Goal: Task Accomplishment & Management: Manage account settings

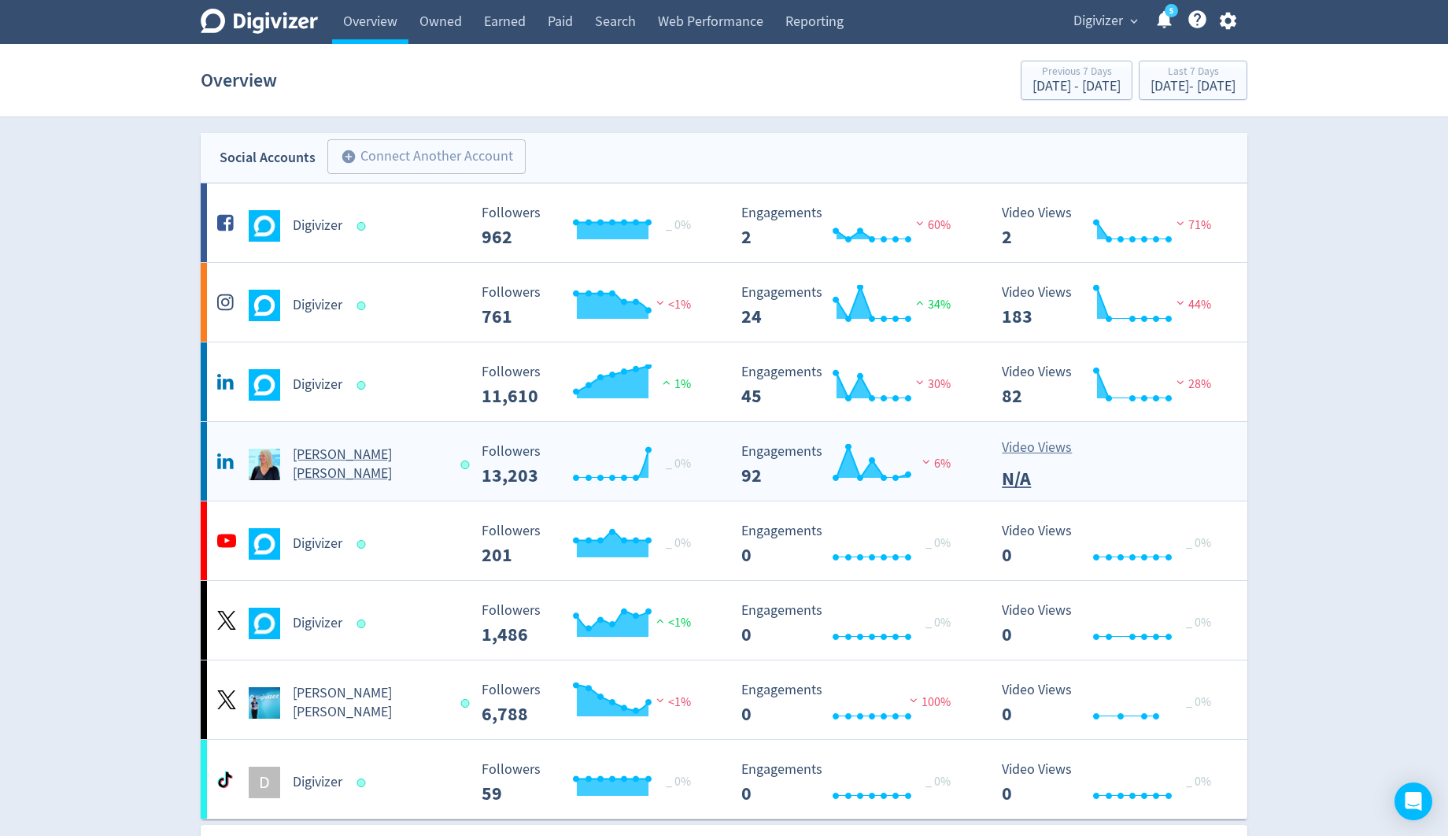
click at [383, 471] on h5 "Emma Lo Russo" at bounding box center [369, 464] width 153 height 38
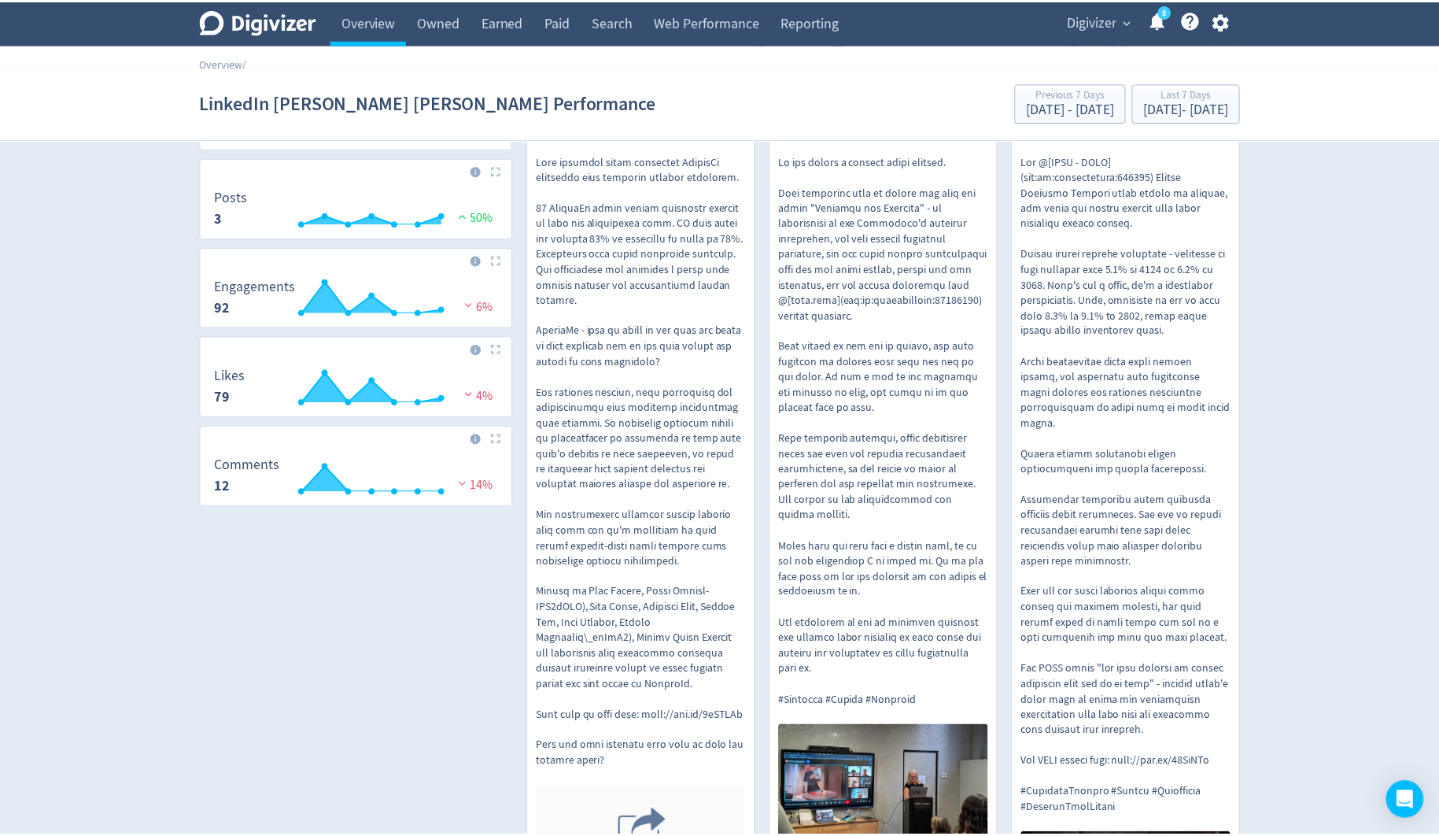
scroll to position [4, 0]
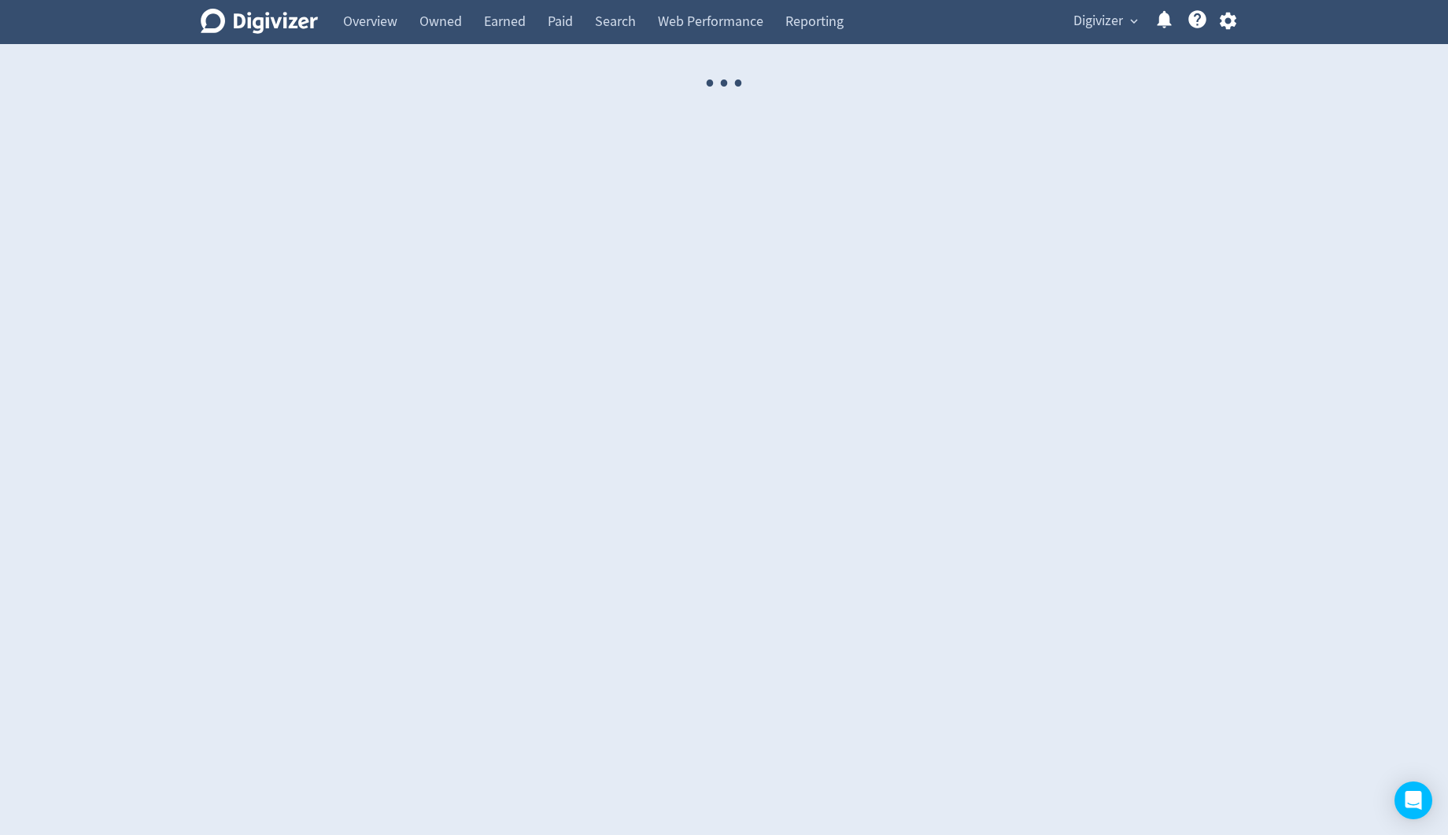
select select "USER"
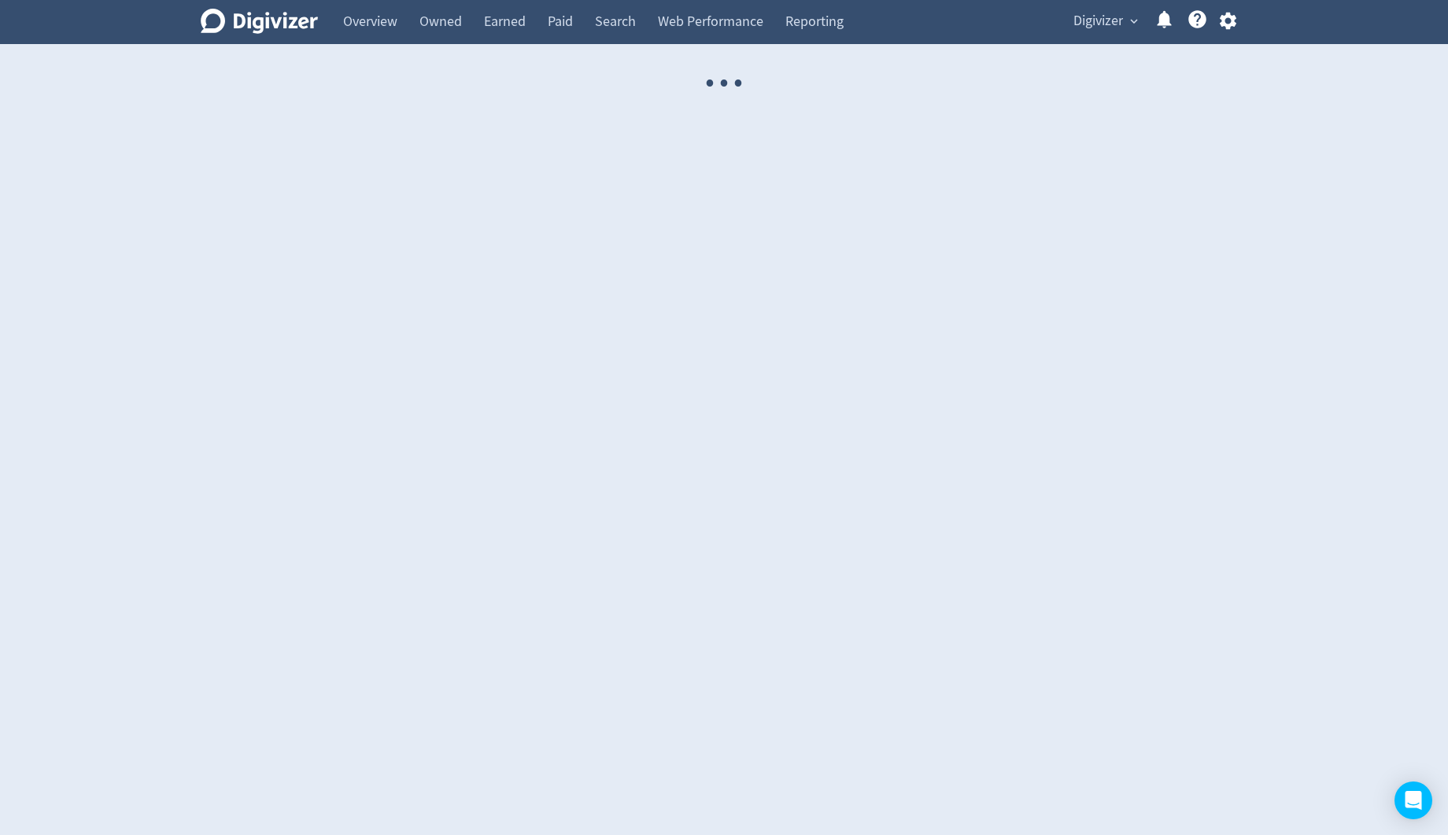
select select "USER"
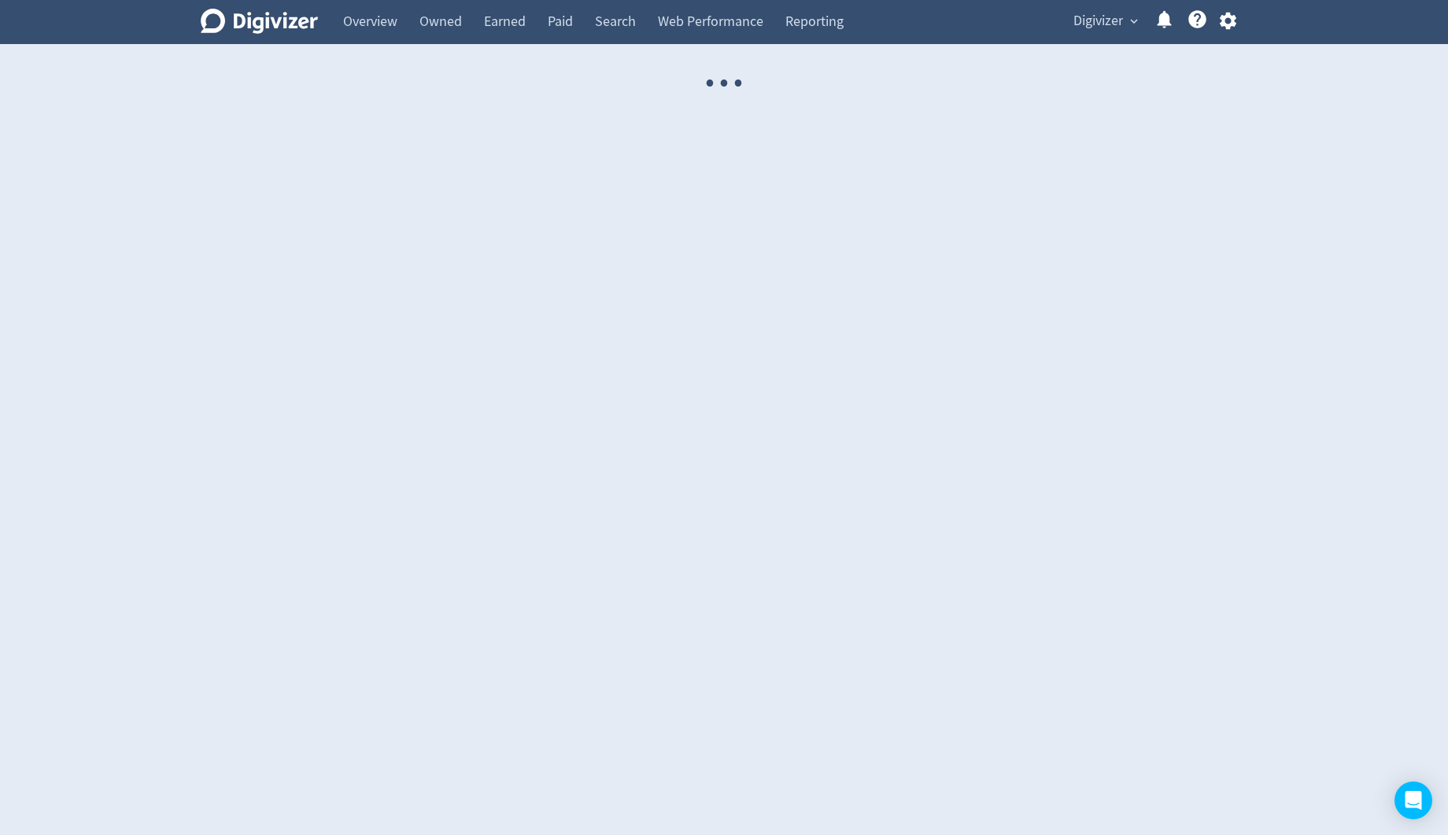
select select "USER"
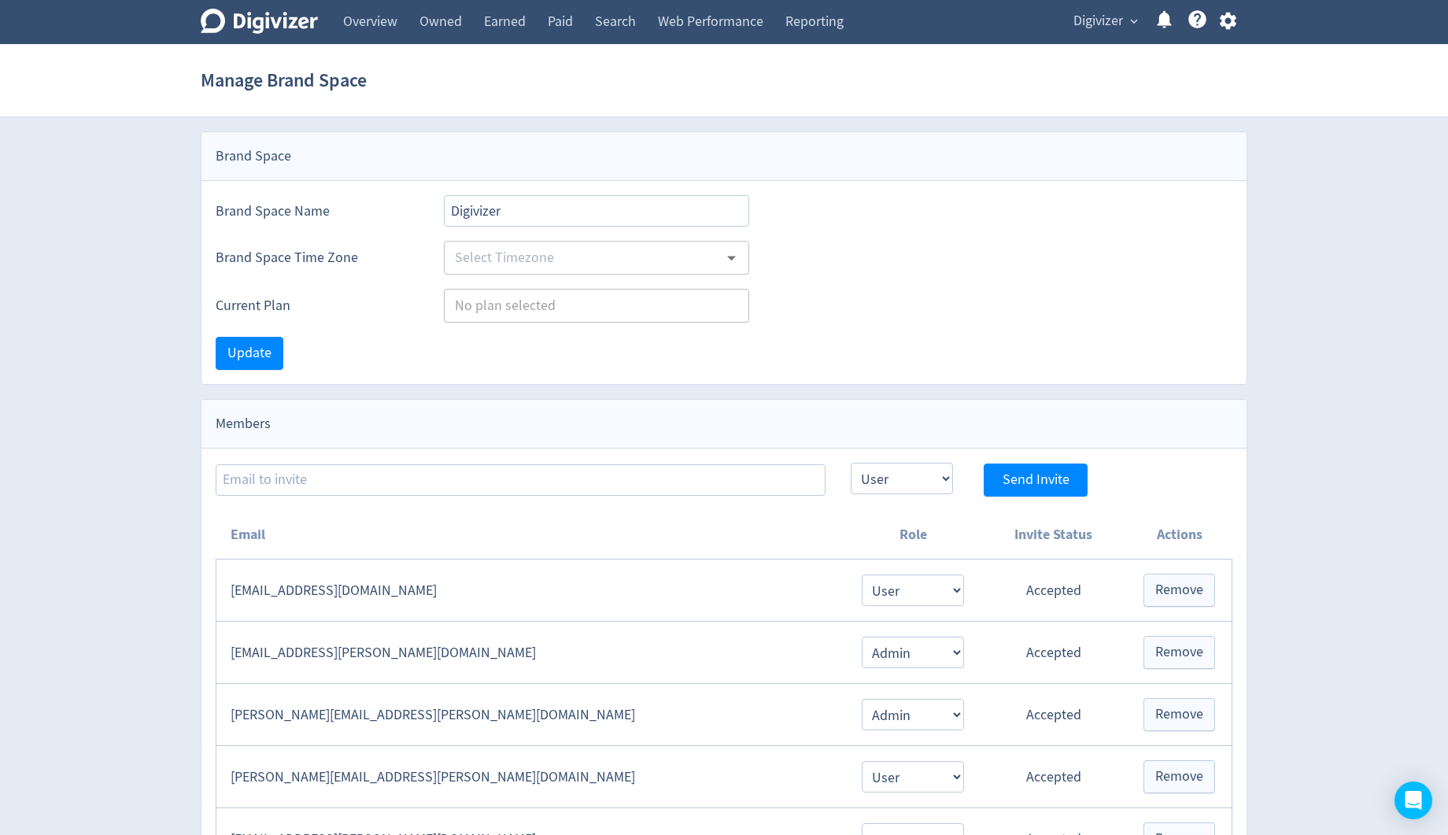
type input "Australia/Sydney"
type input "Agencies"
click at [1120, 24] on span "Digivizer" at bounding box center [1098, 21] width 50 height 25
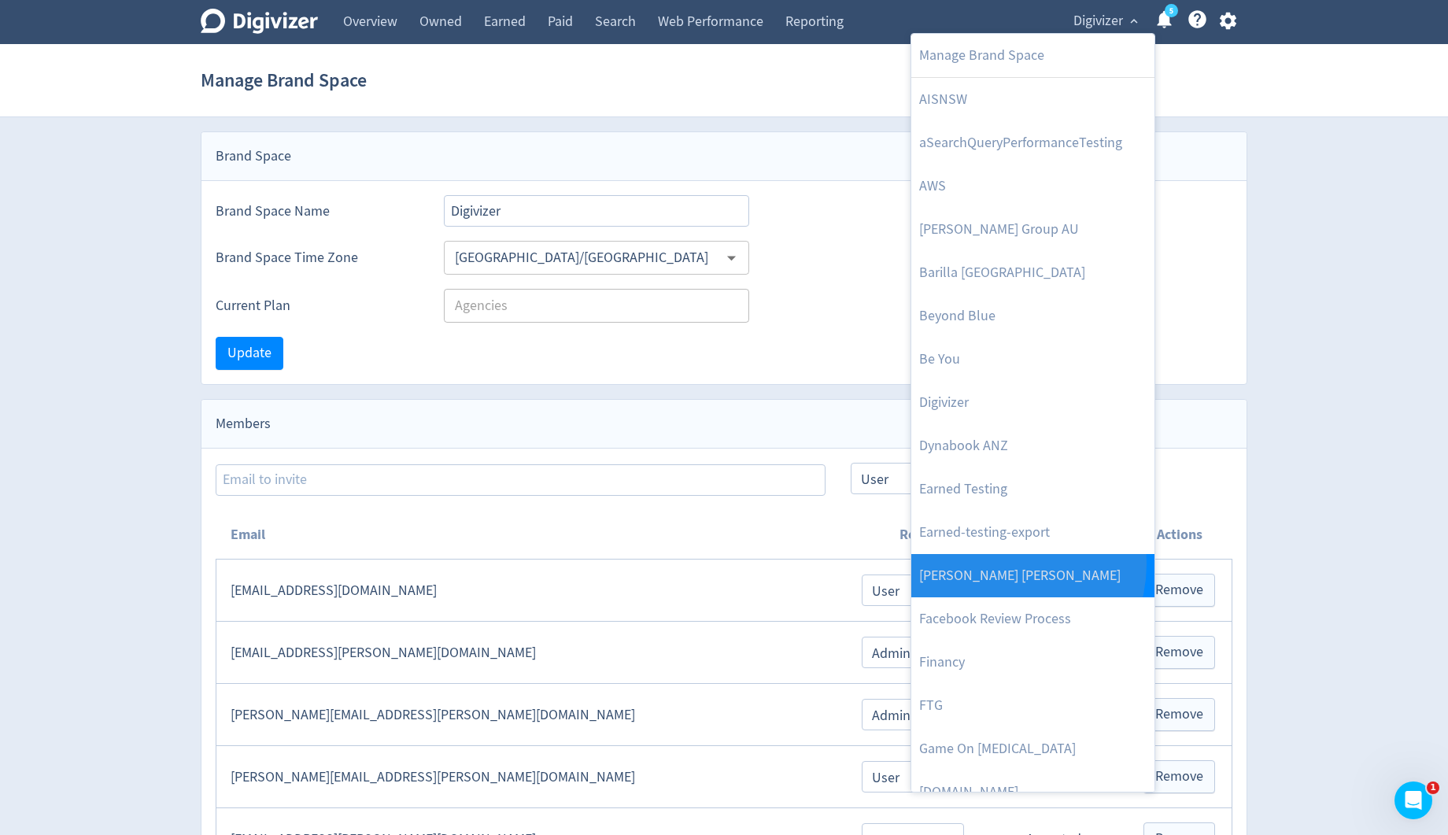
click at [1000, 563] on link "[PERSON_NAME] [PERSON_NAME]" at bounding box center [1032, 575] width 243 height 43
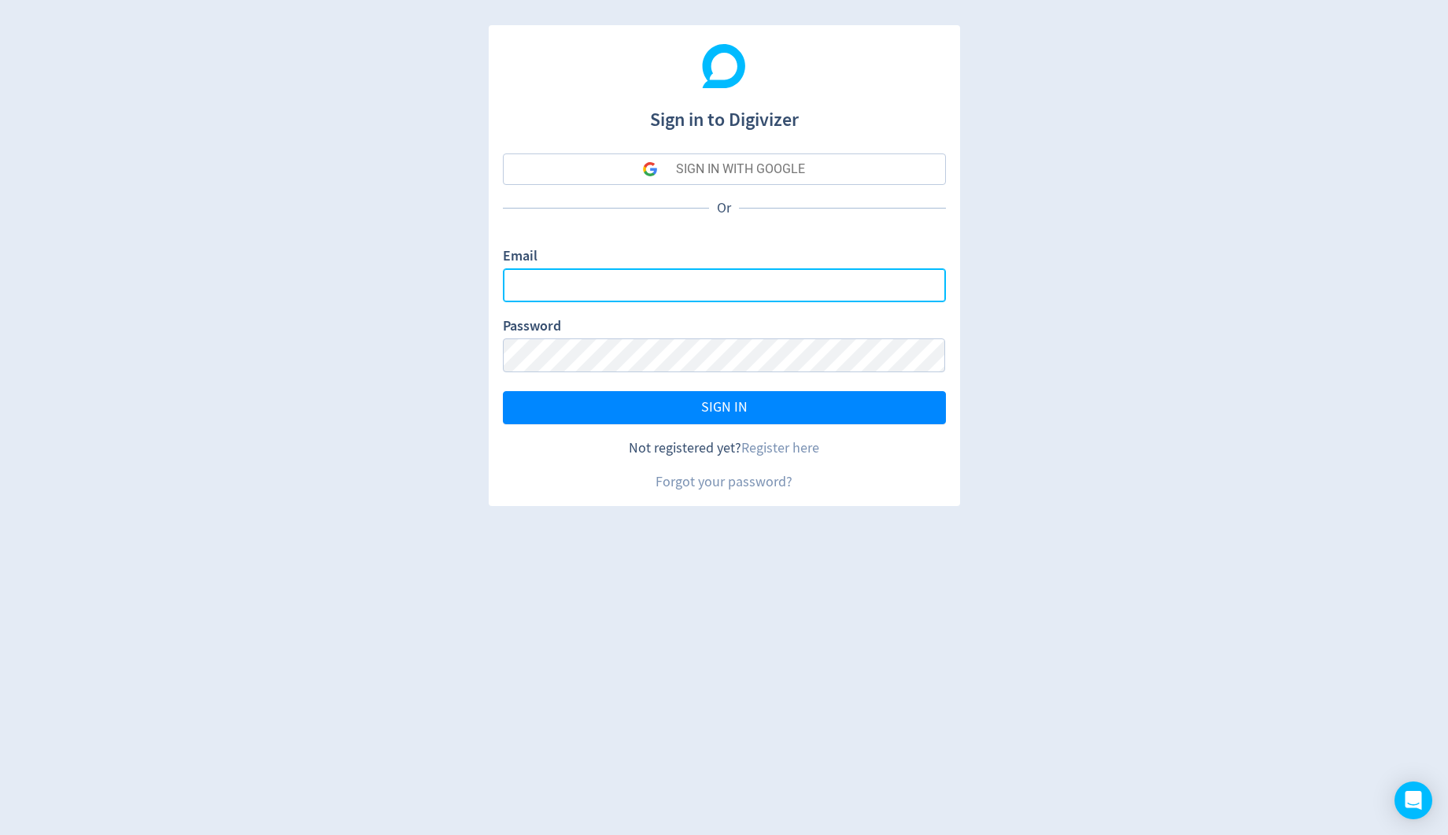
type input "[PERSON_NAME][EMAIL_ADDRESS][PERSON_NAME][DOMAIN_NAME]"
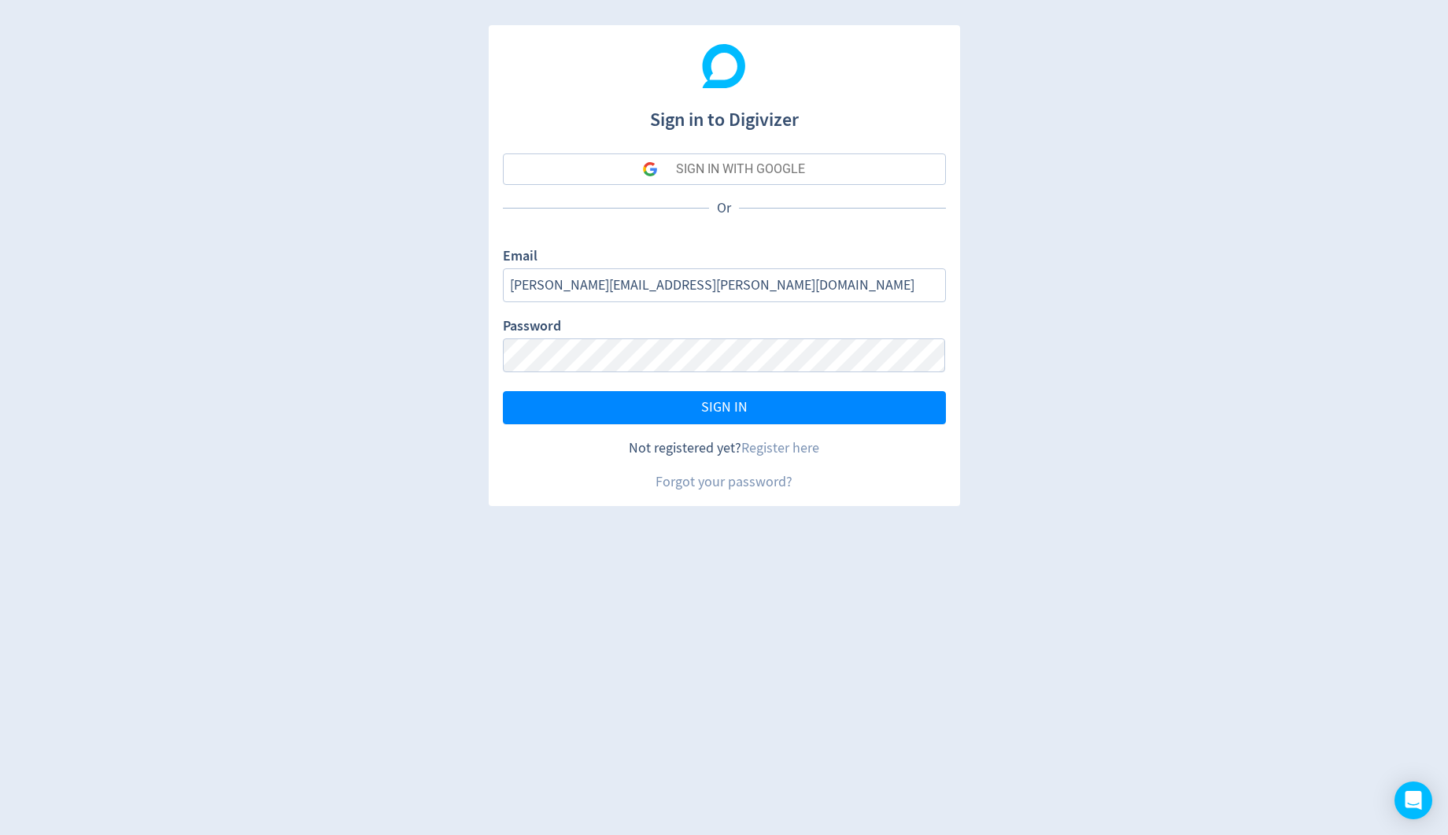
click at [762, 158] on div "SIGN IN WITH GOOGLE" at bounding box center [740, 168] width 129 height 31
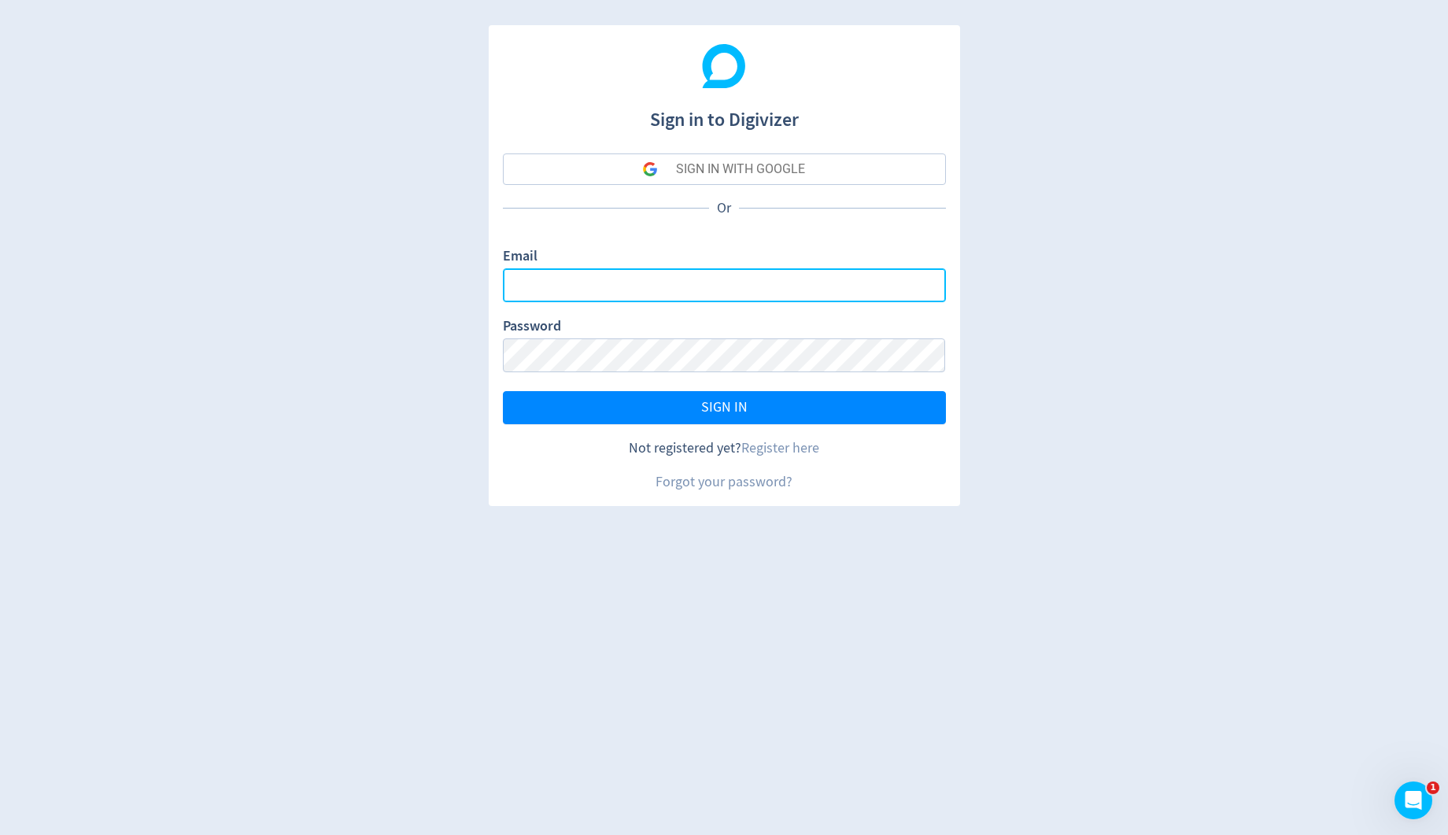
type input "[PERSON_NAME][EMAIL_ADDRESS][PERSON_NAME][DOMAIN_NAME]"
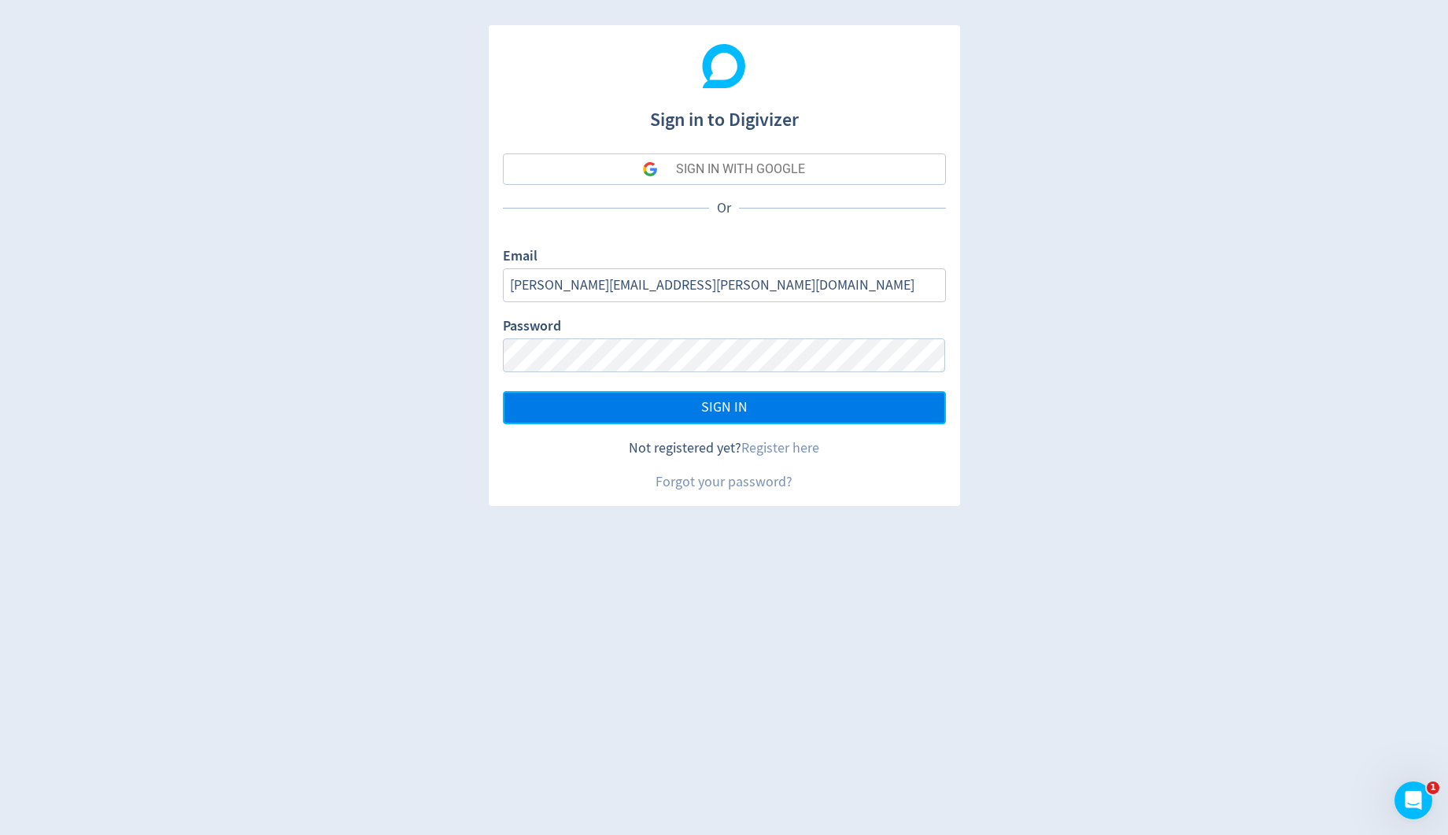
click at [880, 238] on button "SIGN IN" at bounding box center [724, 407] width 443 height 33
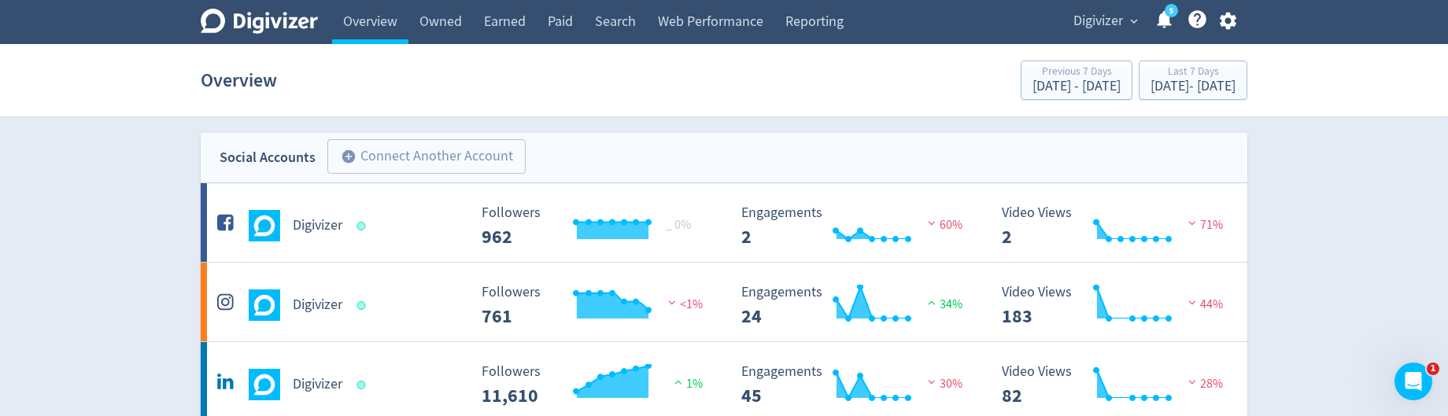
click at [1124, 24] on button "Digivizer expand_more" at bounding box center [1105, 21] width 74 height 25
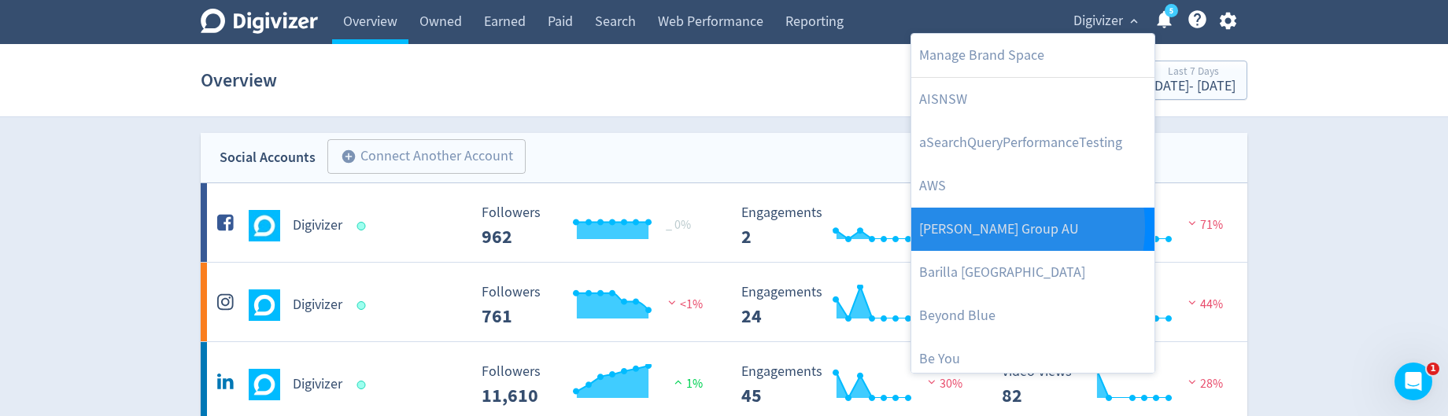
click at [989, 226] on link "[PERSON_NAME] Group AU" at bounding box center [1032, 229] width 243 height 43
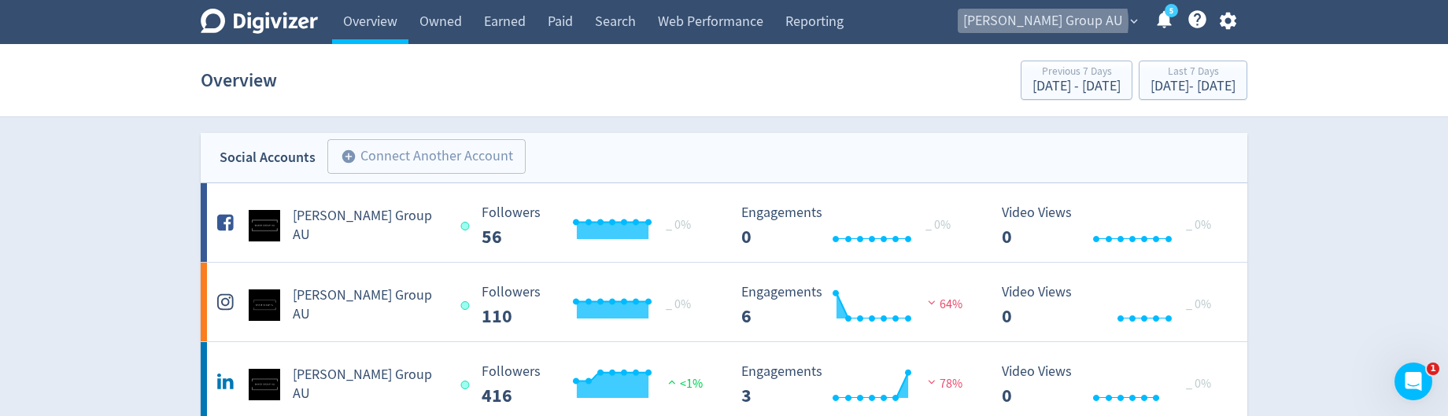
click at [1109, 23] on span "[PERSON_NAME] Group AU" at bounding box center [1043, 21] width 160 height 25
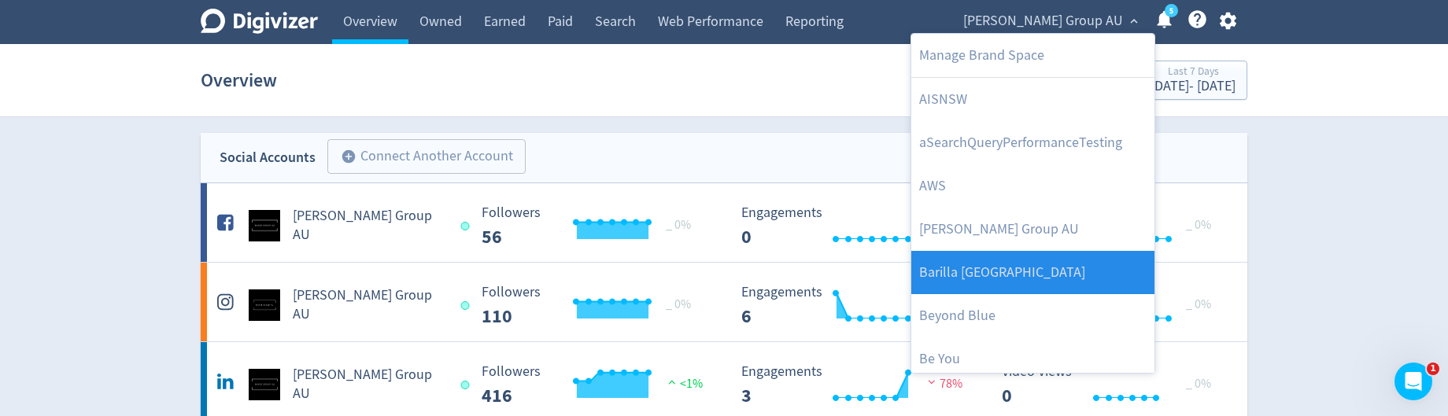
click at [1035, 238] on link "Barilla [GEOGRAPHIC_DATA]" at bounding box center [1032, 272] width 243 height 43
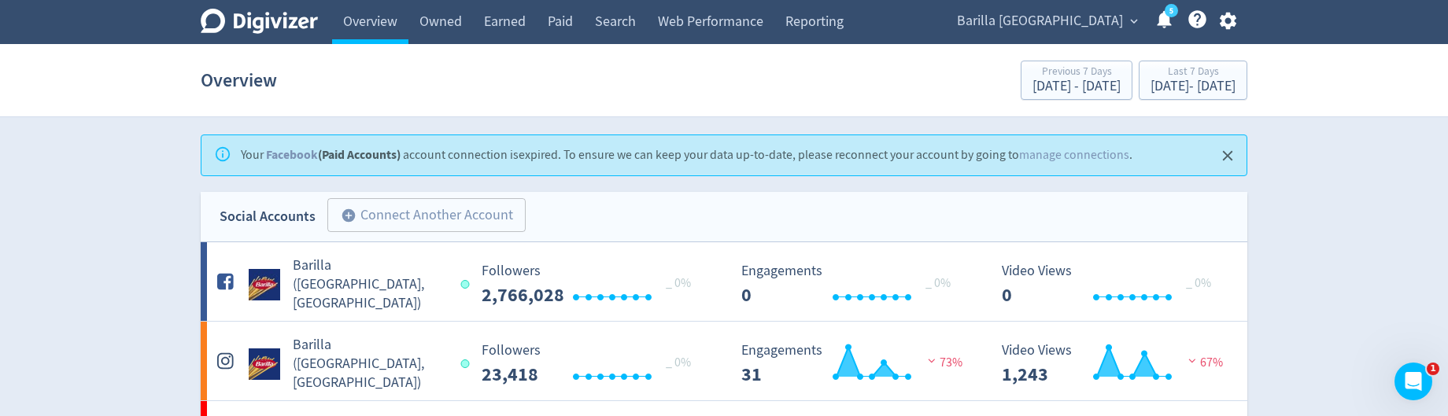
click at [1081, 20] on span "Barilla [GEOGRAPHIC_DATA]" at bounding box center [1040, 21] width 166 height 25
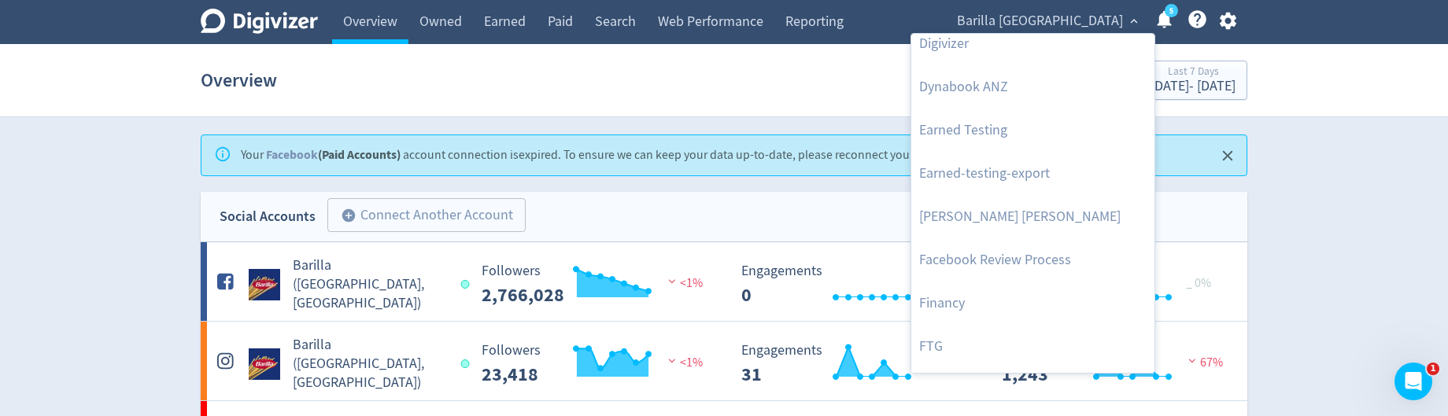
scroll to position [375, 0]
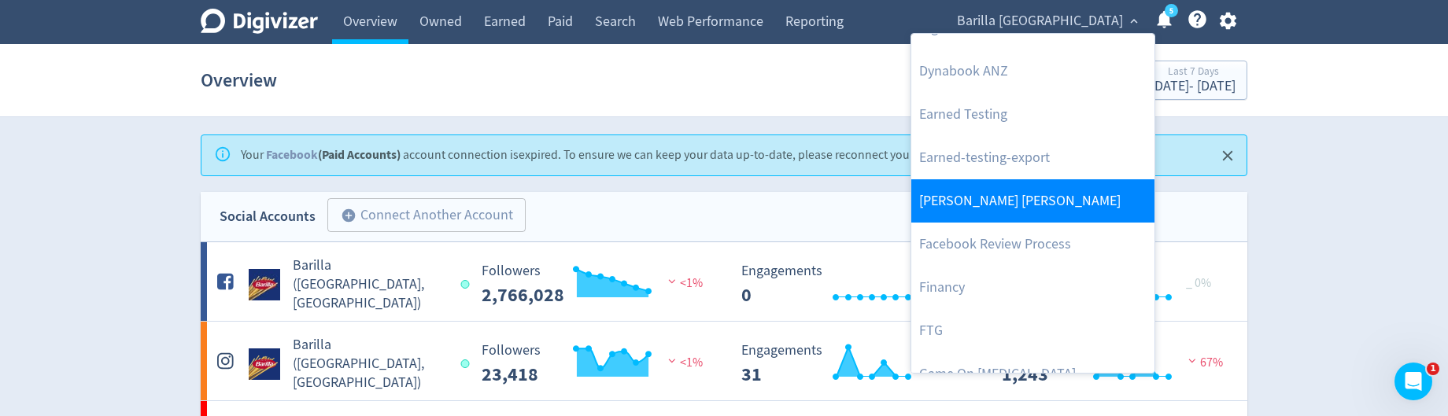
click at [1022, 209] on link "[PERSON_NAME] [PERSON_NAME]" at bounding box center [1032, 200] width 243 height 43
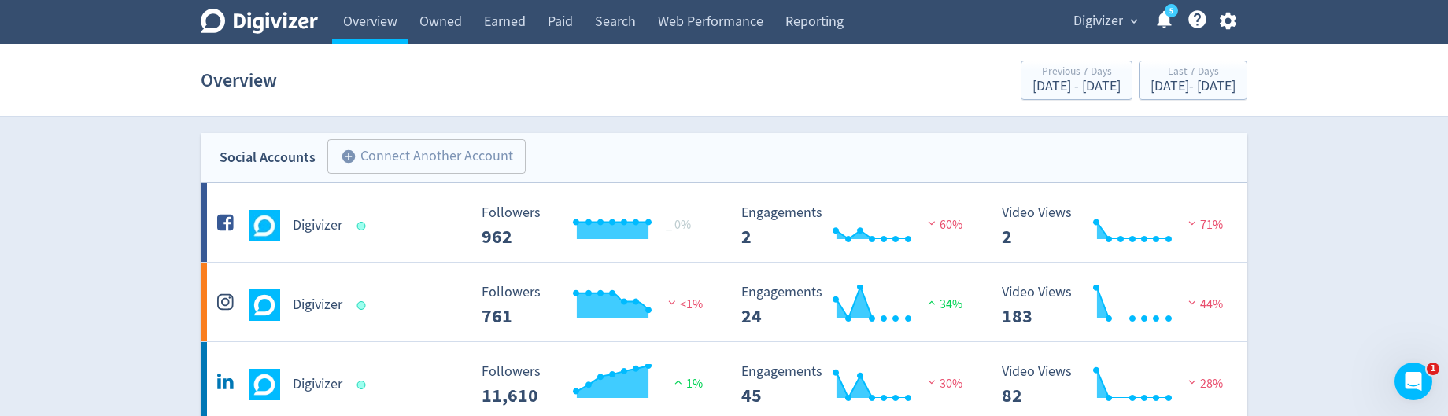
click at [1123, 24] on button "Digivizer expand_more" at bounding box center [1105, 21] width 74 height 25
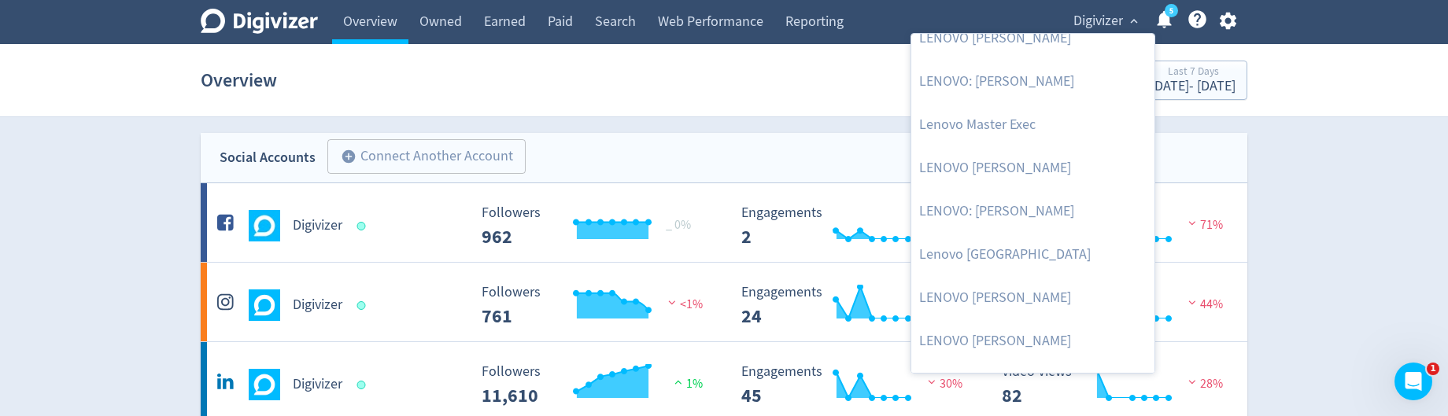
scroll to position [1997, 0]
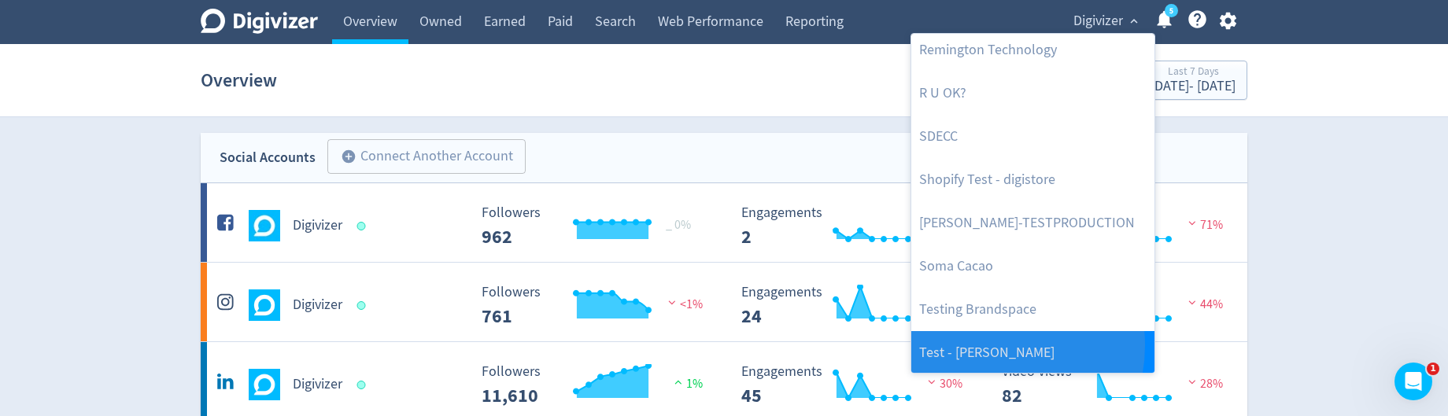
click at [977, 344] on link "Test - [PERSON_NAME]" at bounding box center [1032, 352] width 243 height 43
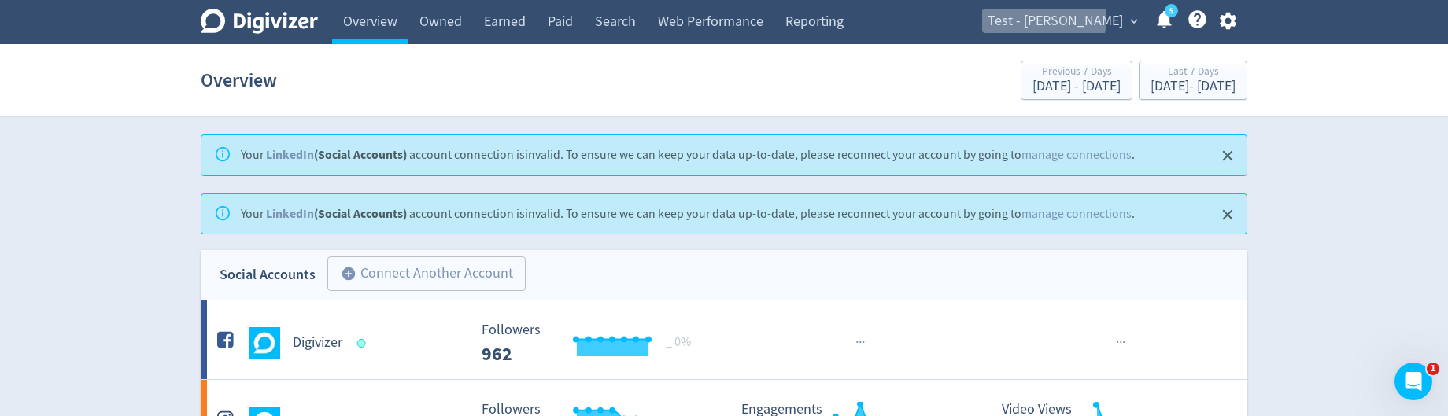
click at [1072, 19] on span "Test - [PERSON_NAME]" at bounding box center [1054, 21] width 135 height 25
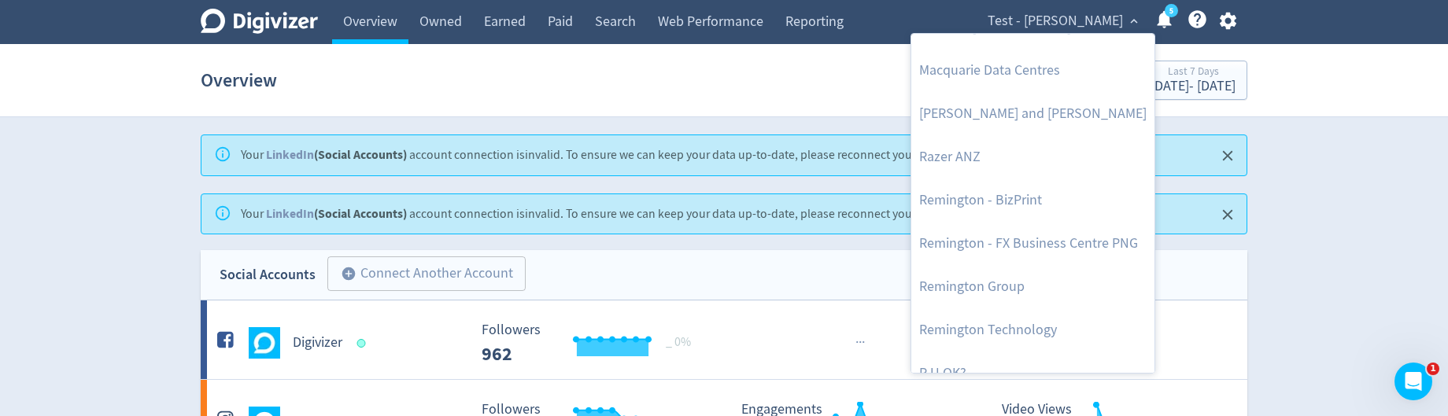
scroll to position [1834, 0]
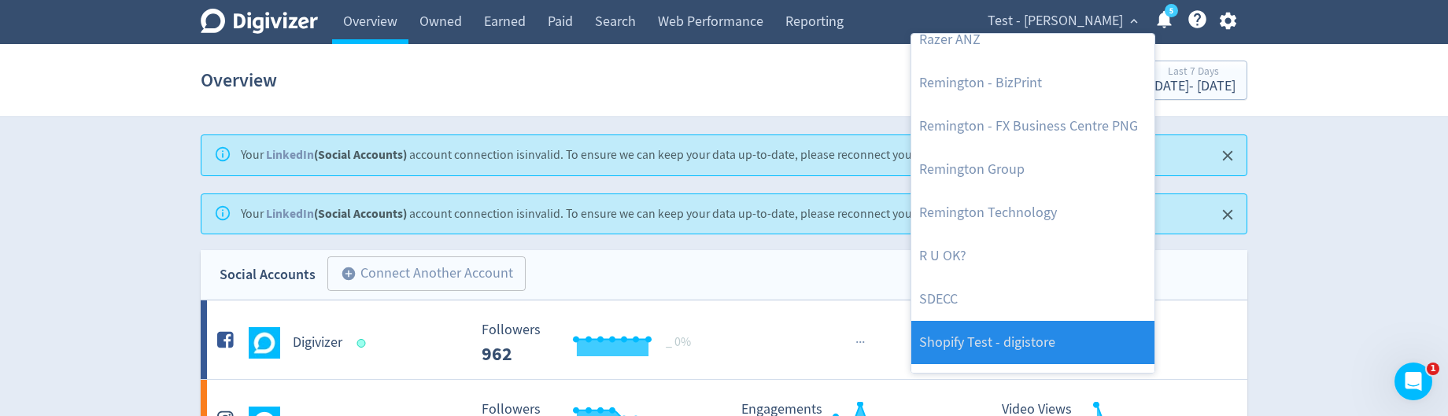
click at [1035, 327] on link "Shopify Test - digistore" at bounding box center [1032, 342] width 243 height 43
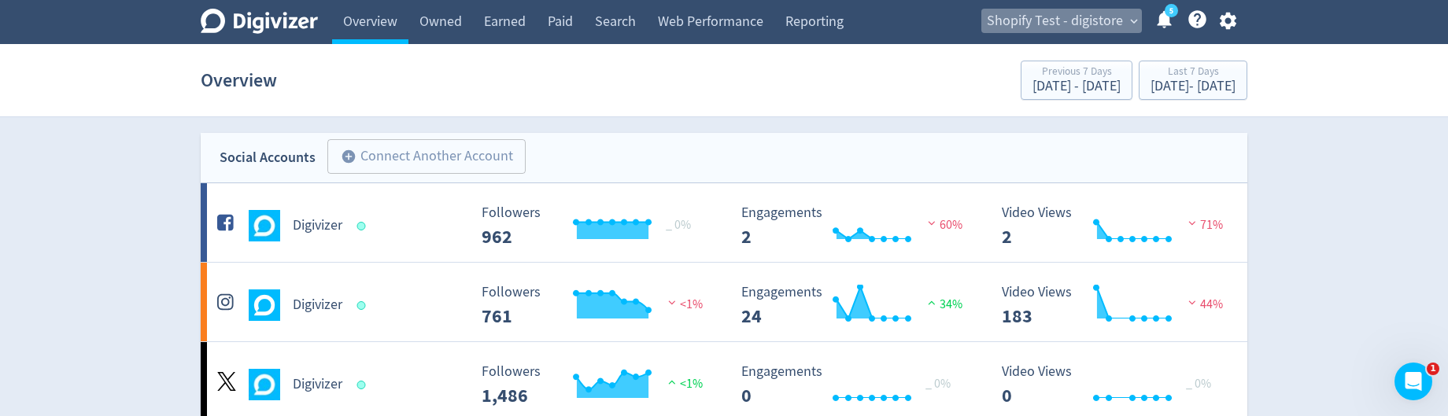
click at [1088, 24] on span "Shopify Test - digistore" at bounding box center [1055, 21] width 136 height 25
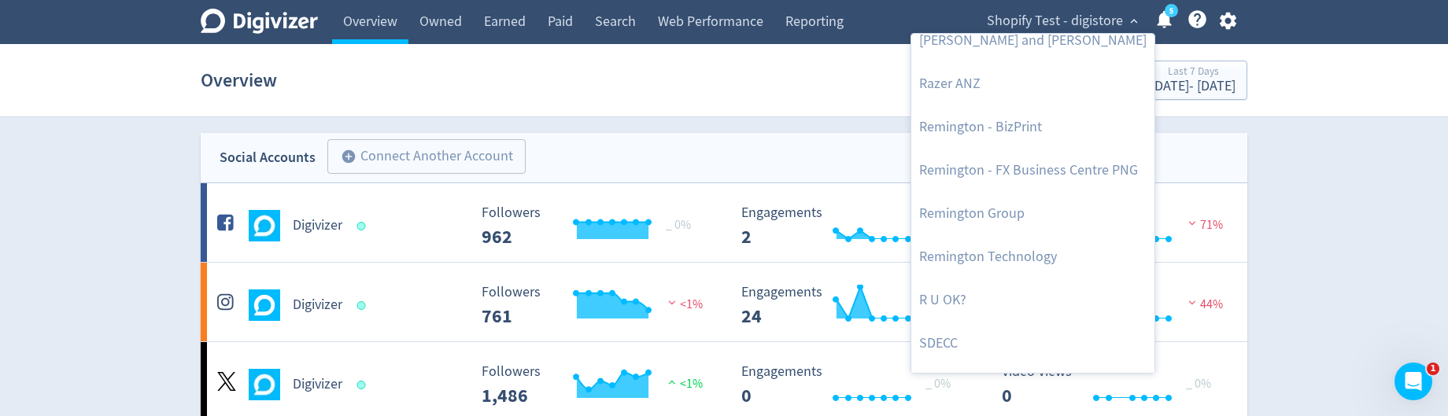
scroll to position [1858, 0]
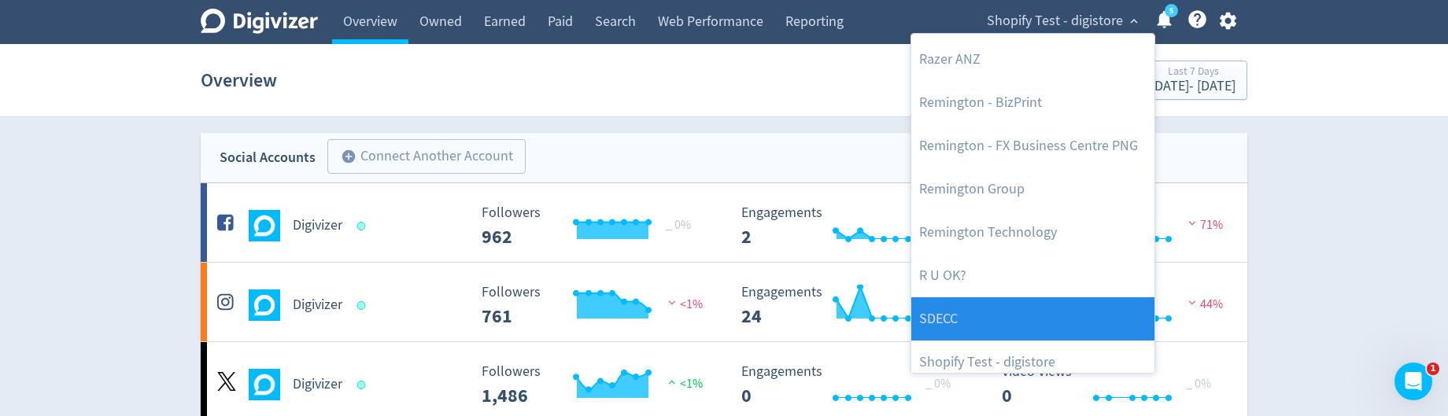
click at [1069, 312] on link "SDECC" at bounding box center [1032, 318] width 243 height 43
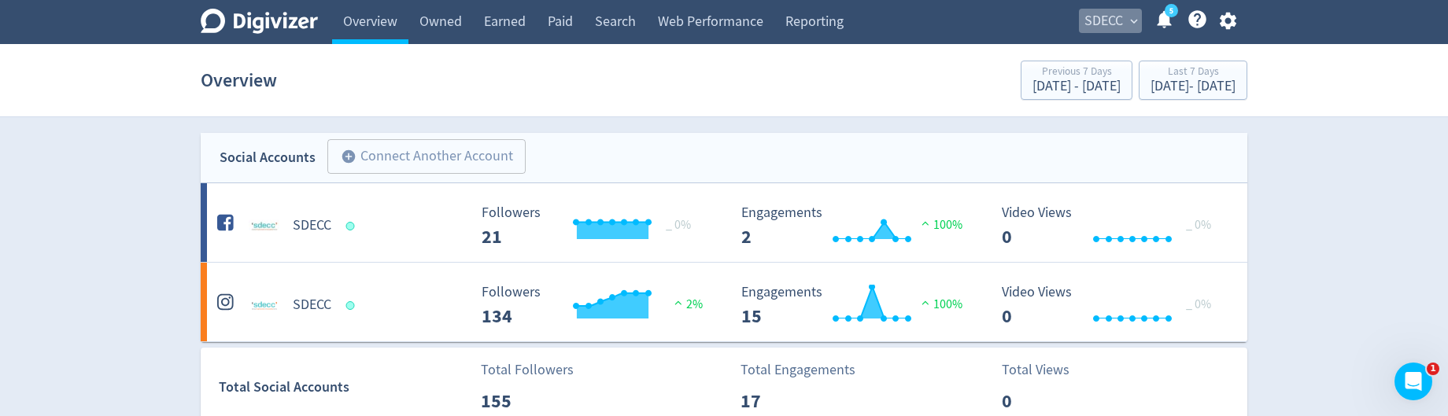
click at [1116, 24] on span "SDECC" at bounding box center [1103, 21] width 39 height 25
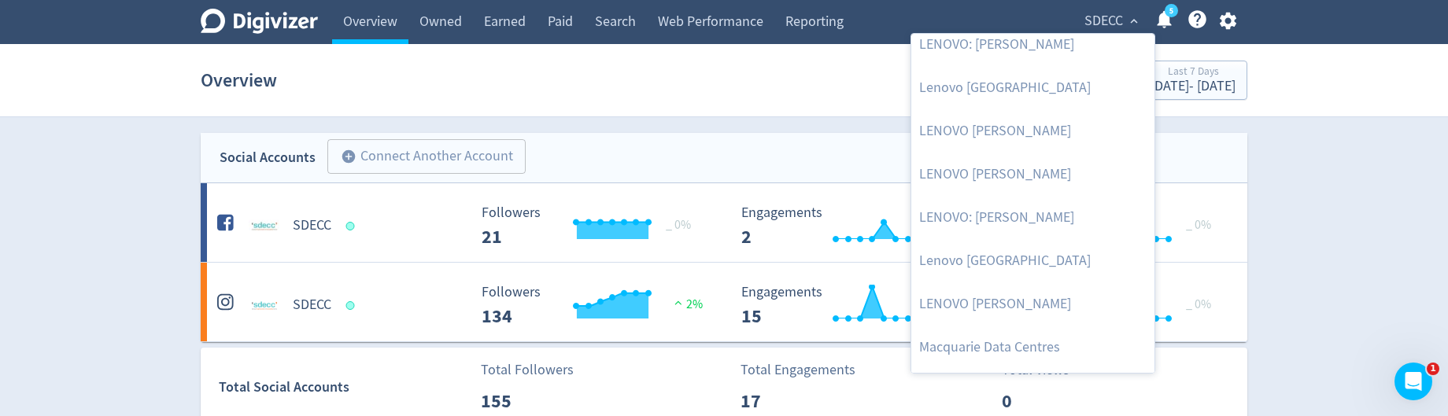
scroll to position [1997, 0]
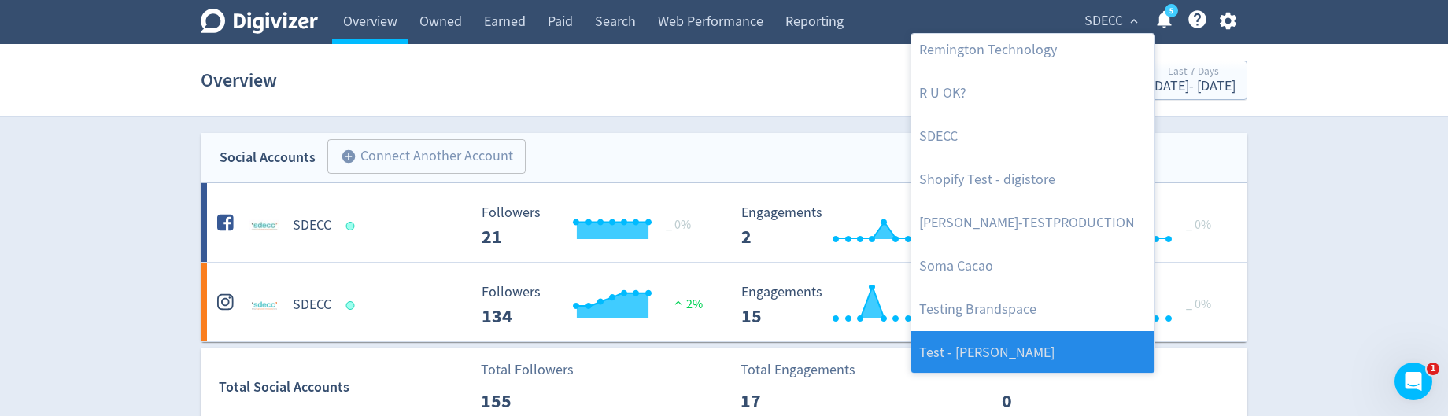
click at [1061, 341] on link "Test - [PERSON_NAME]" at bounding box center [1032, 352] width 243 height 43
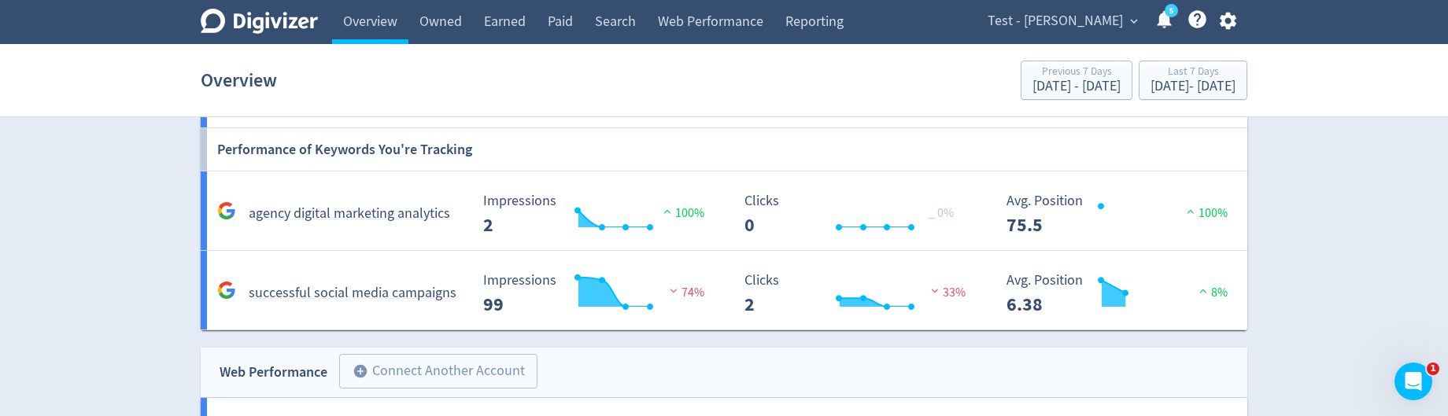
scroll to position [1230, 0]
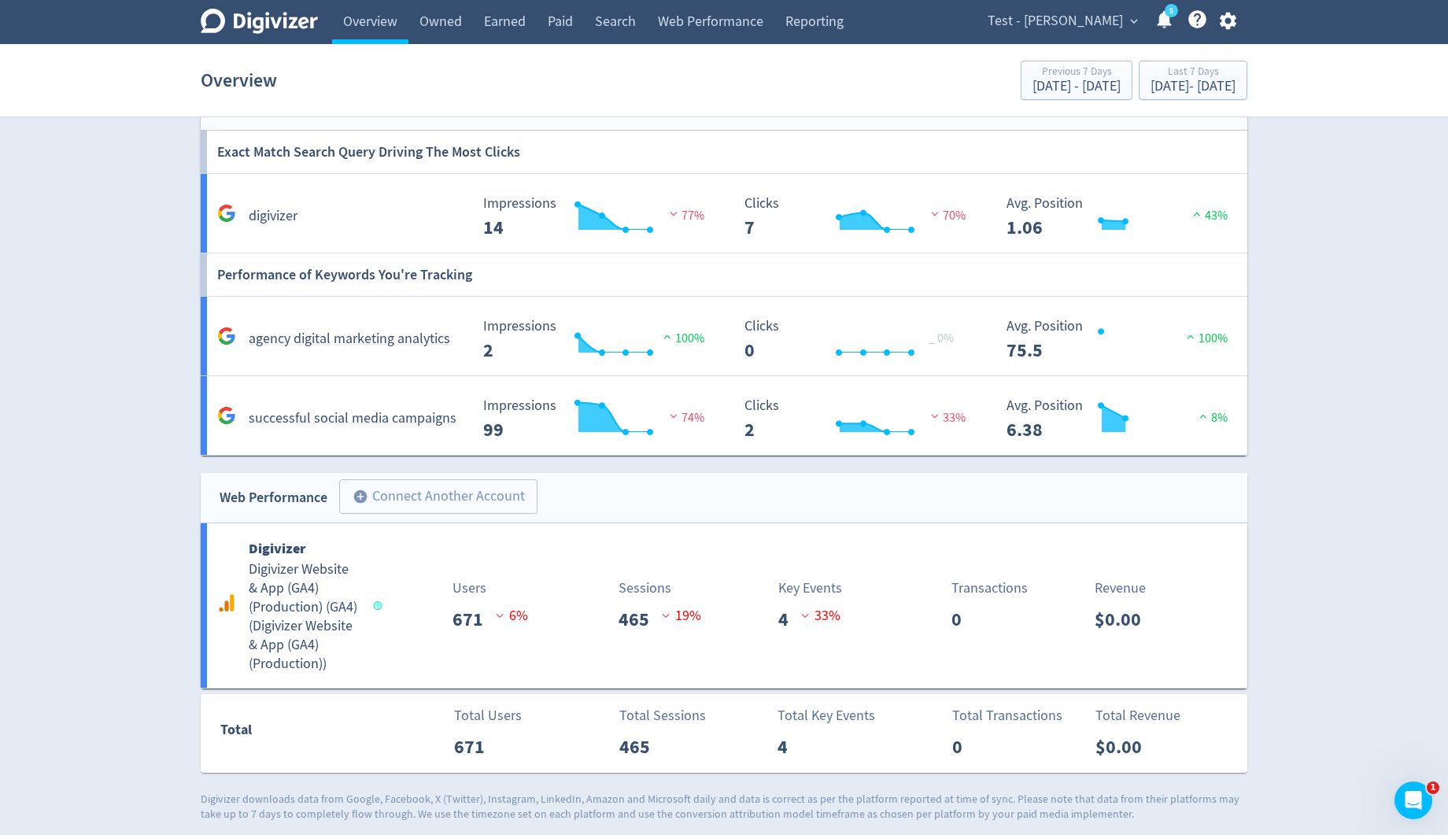
click at [1069, 20] on span "Test - [PERSON_NAME]" at bounding box center [1054, 21] width 135 height 25
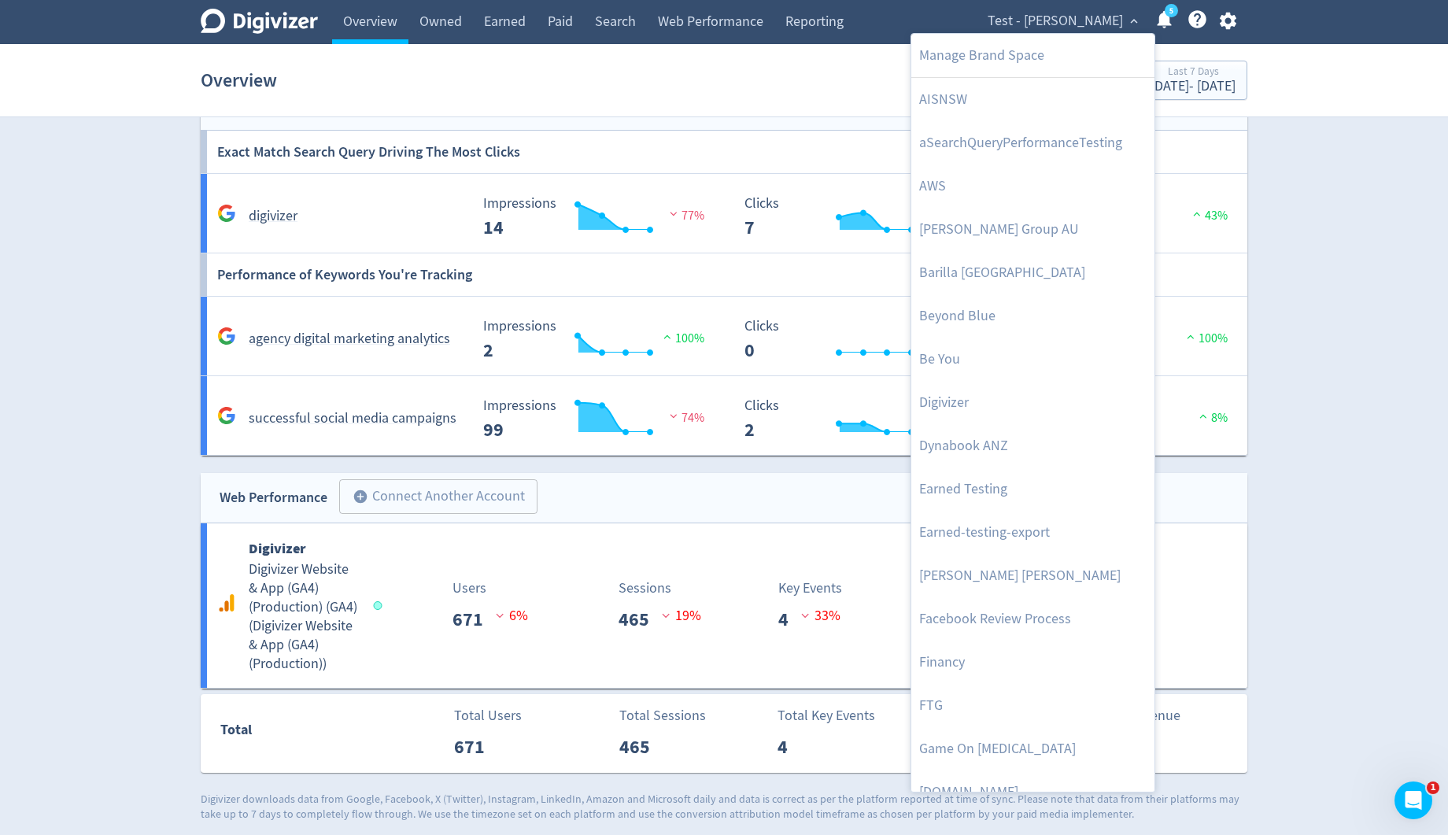
click at [1338, 382] on div at bounding box center [724, 417] width 1448 height 835
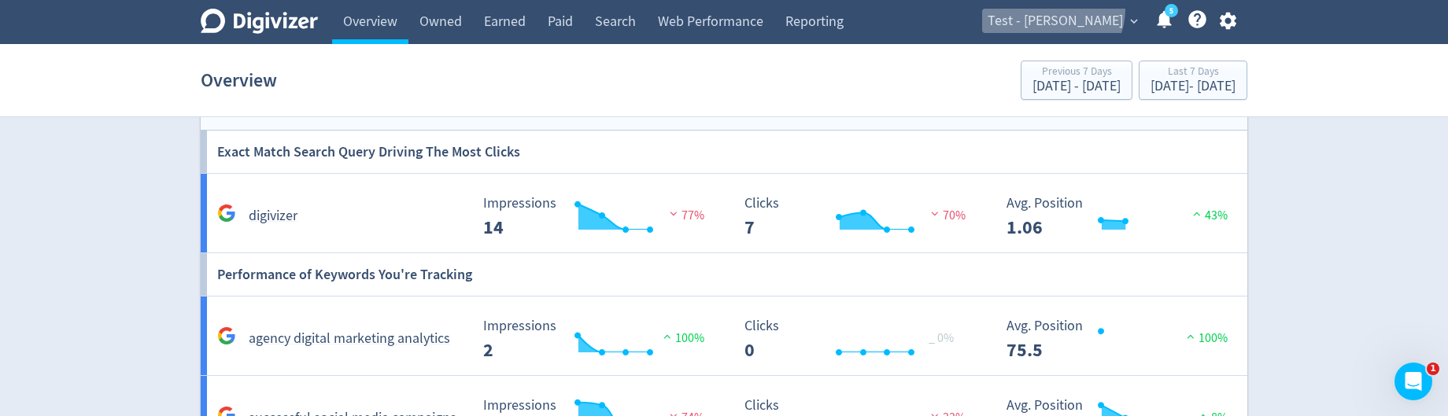
click at [1089, 9] on span "Test - [PERSON_NAME]" at bounding box center [1054, 21] width 135 height 25
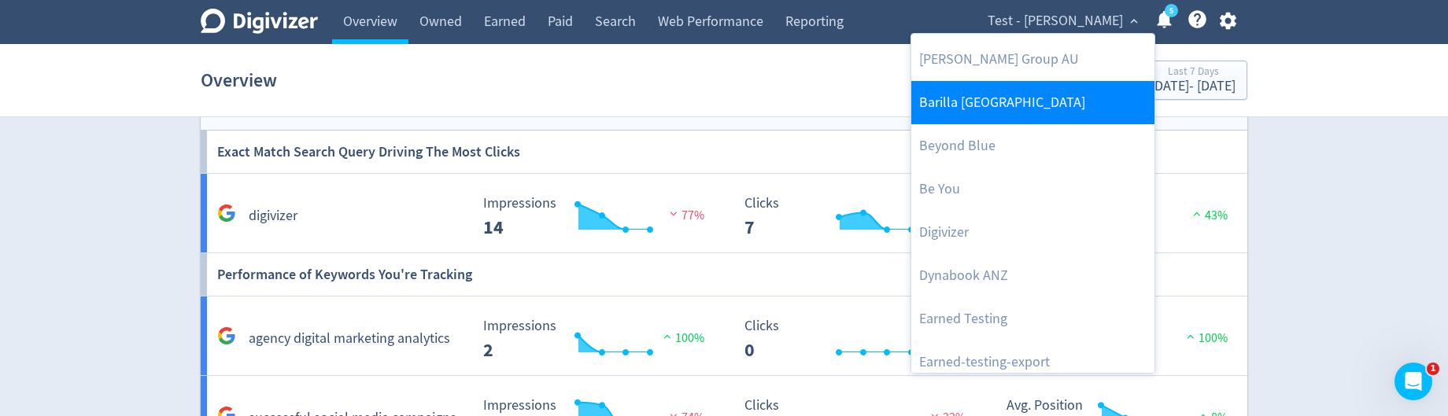
scroll to position [504, 0]
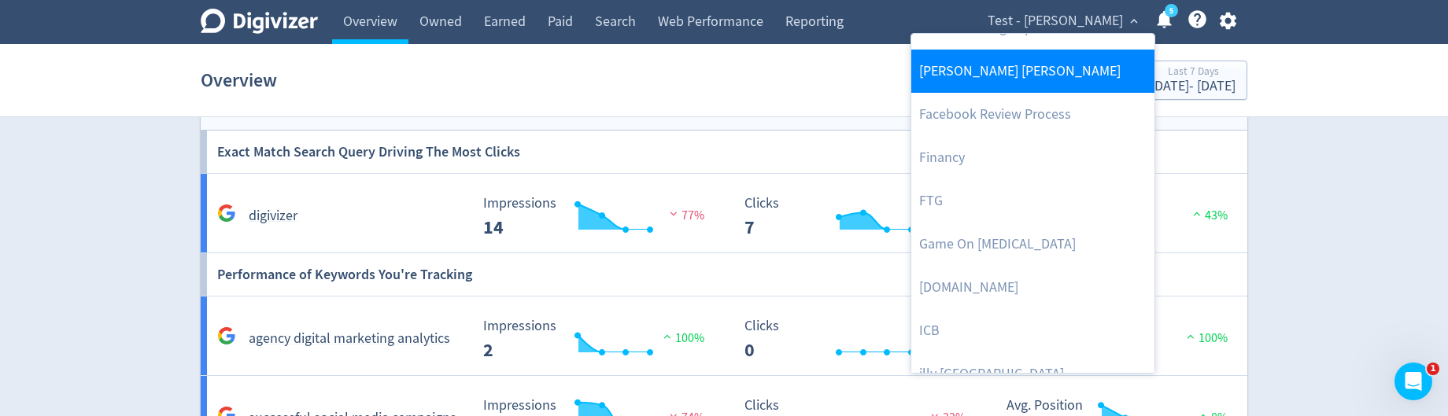
click at [1026, 83] on link "[PERSON_NAME] [PERSON_NAME]" at bounding box center [1032, 71] width 243 height 43
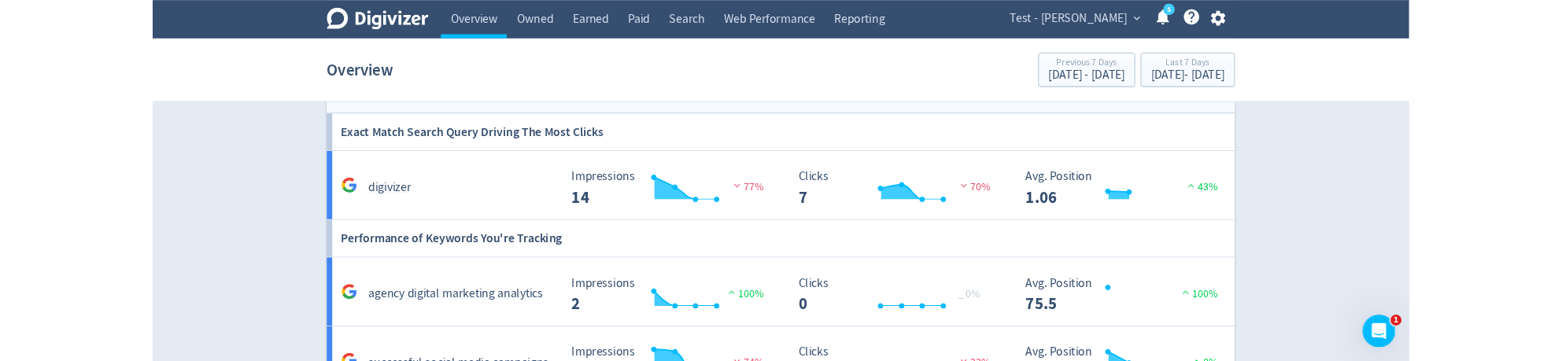
scroll to position [0, 0]
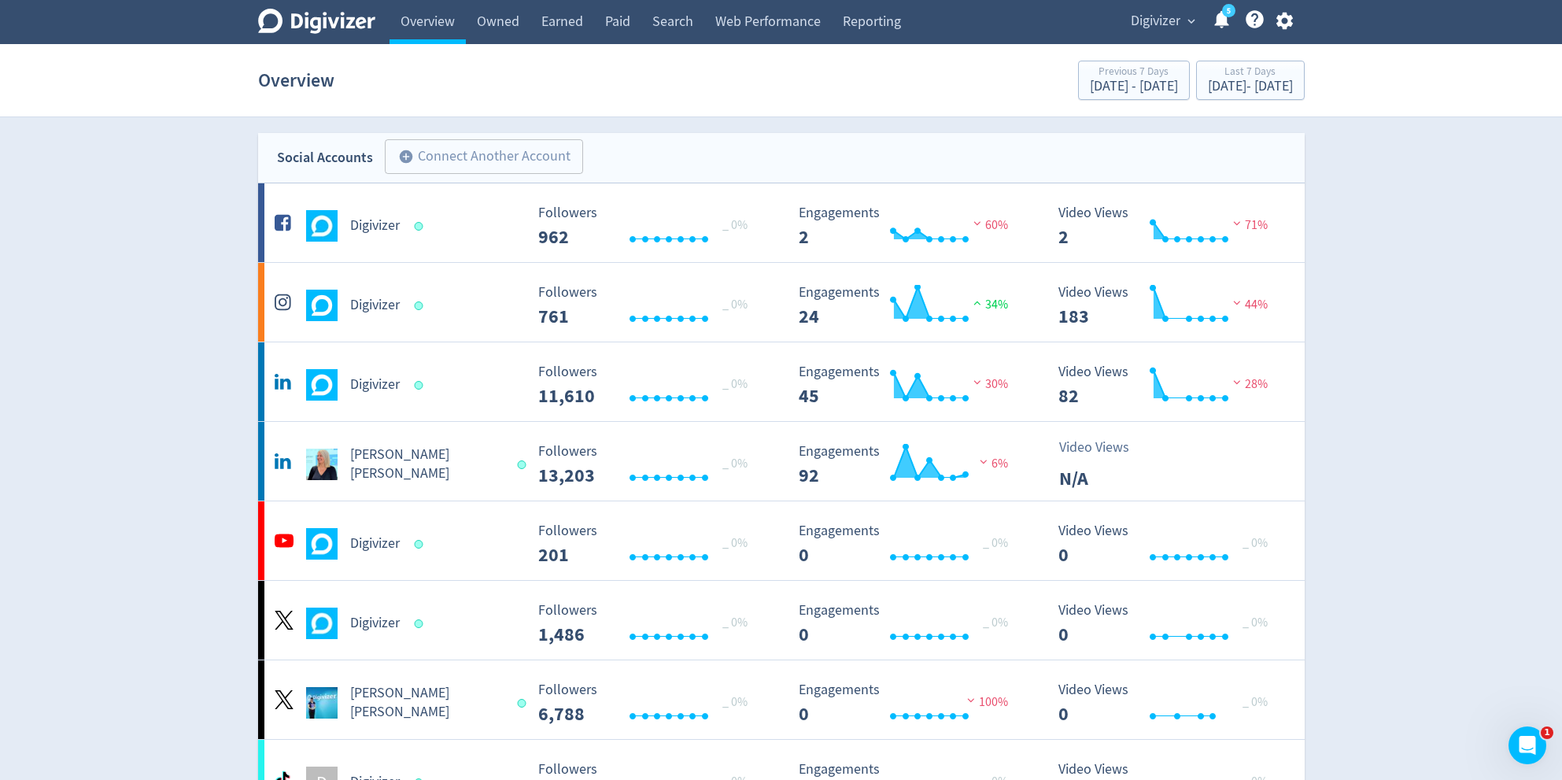
click at [1172, 9] on span "Digivizer" at bounding box center [1156, 21] width 50 height 25
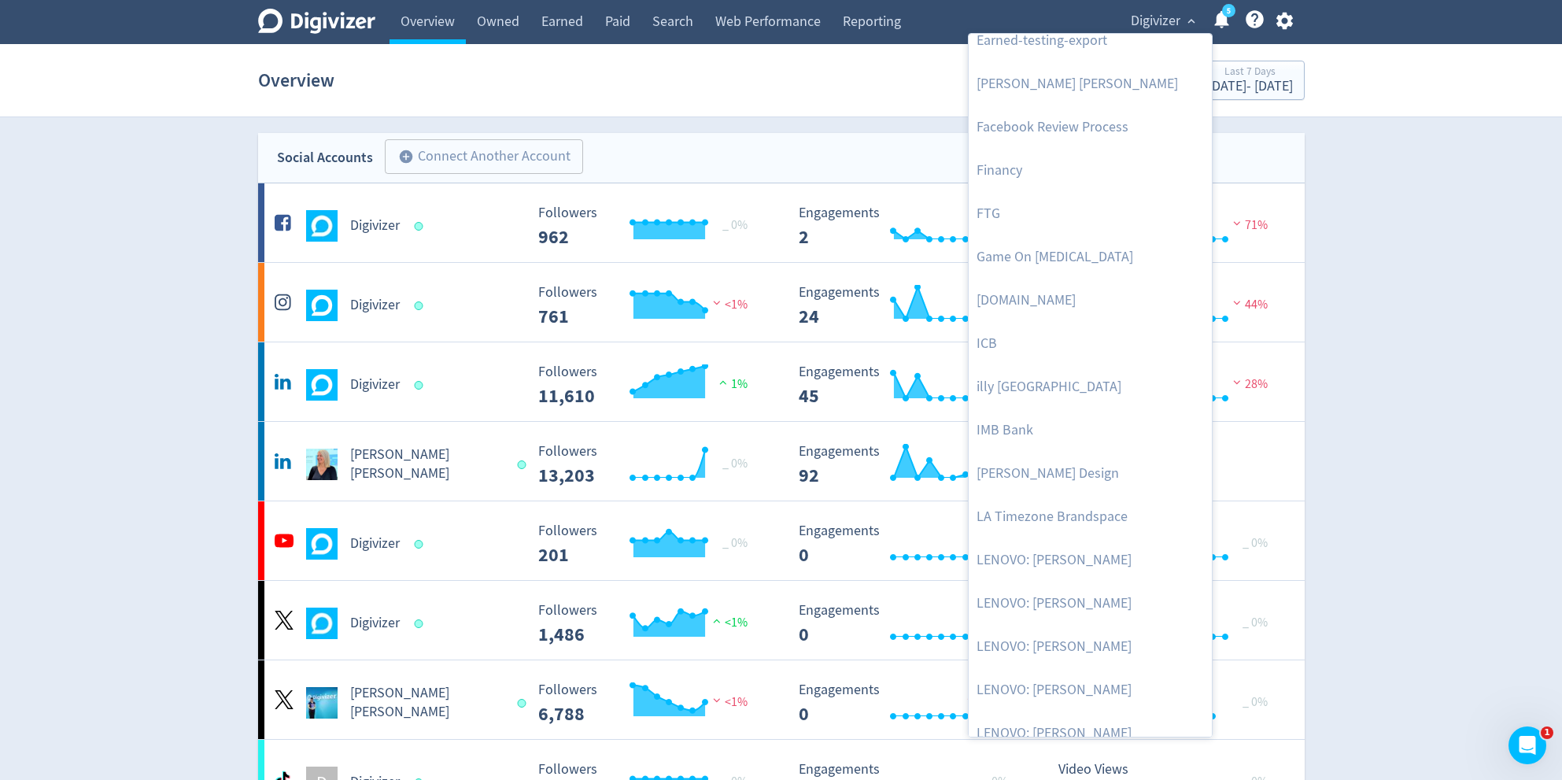
scroll to position [500, 0]
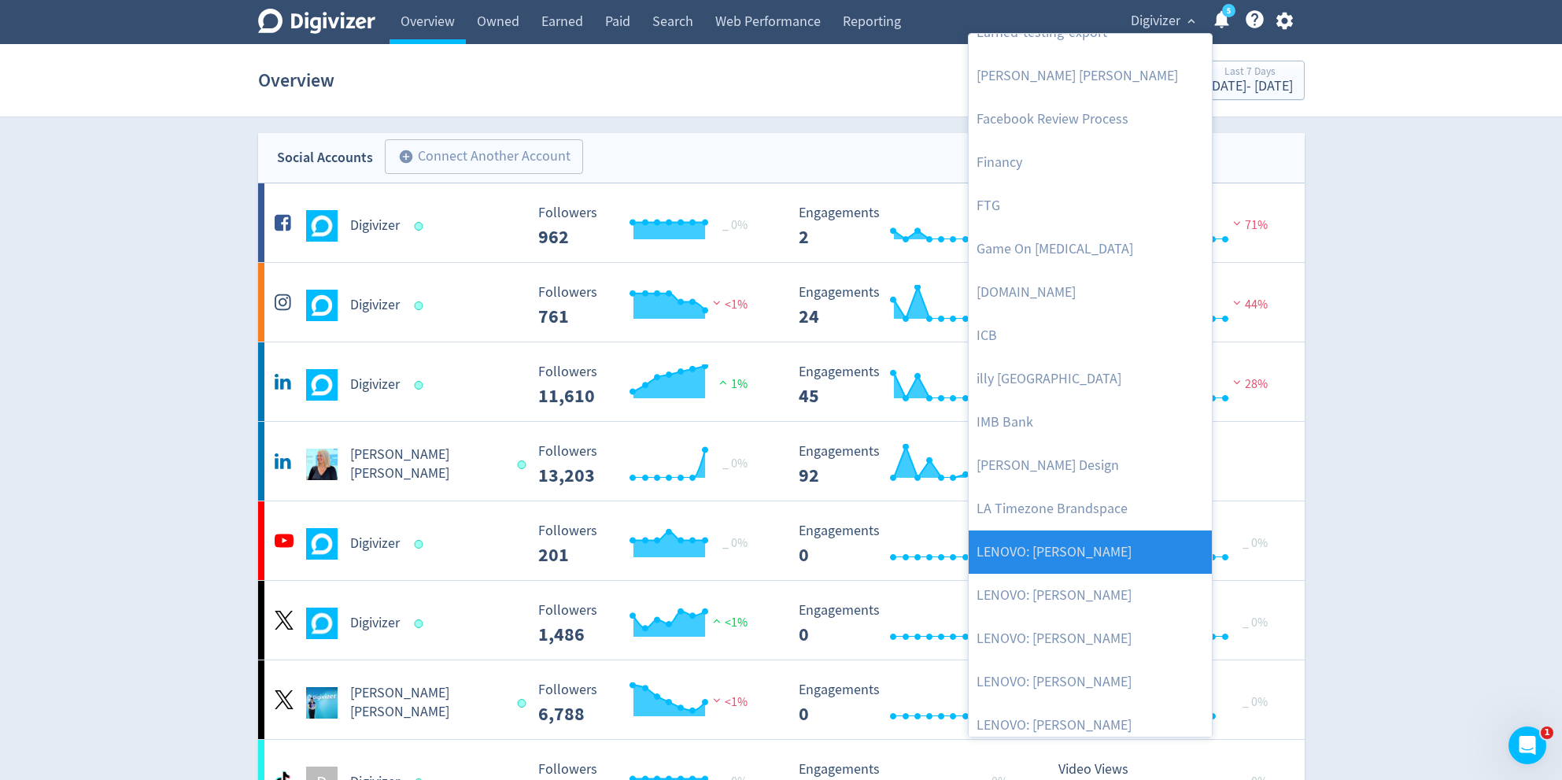
click at [1110, 360] on link "LENOVO: [PERSON_NAME]" at bounding box center [1090, 551] width 243 height 43
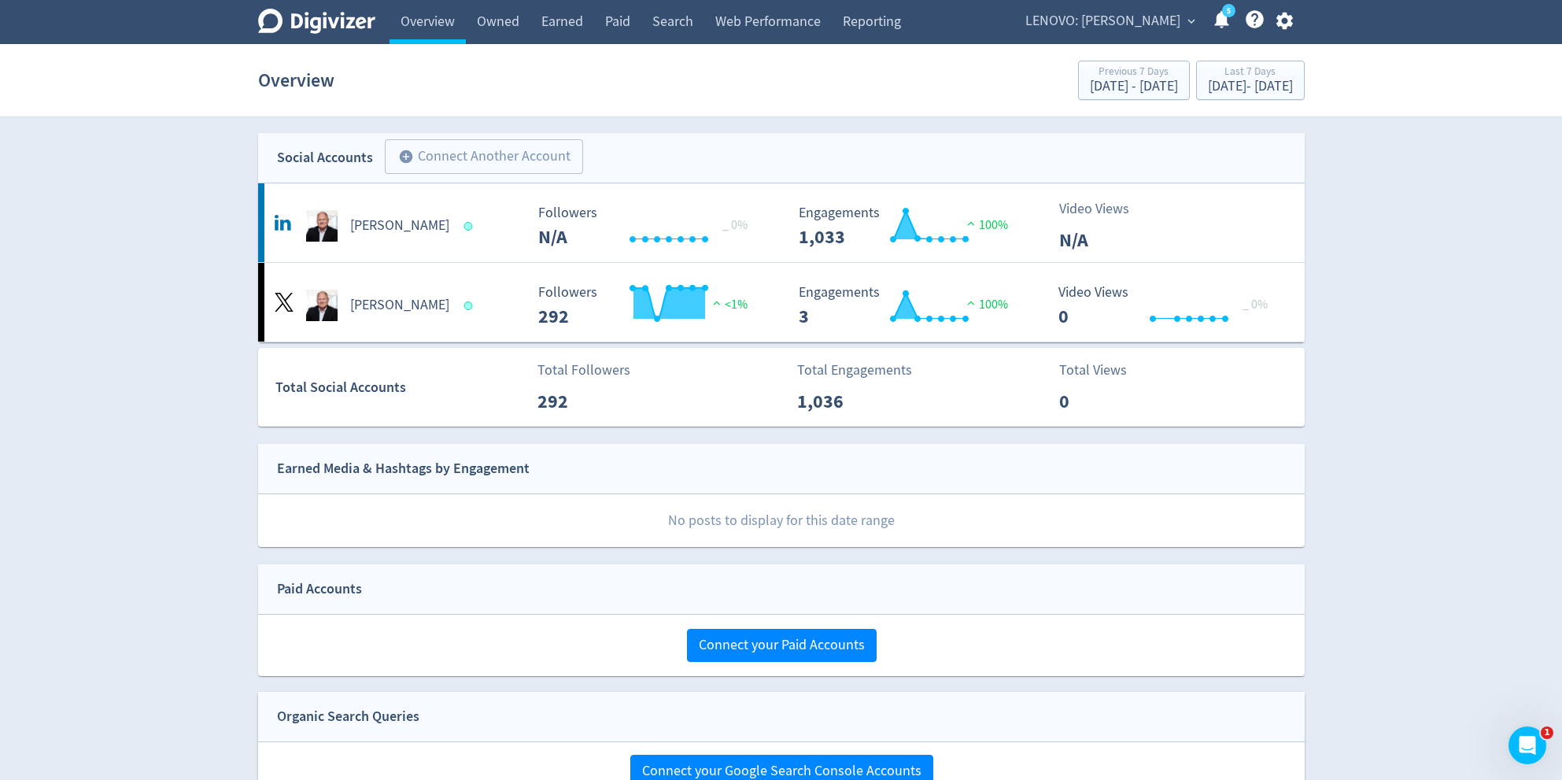
click at [1075, 24] on span "LENOVO: [PERSON_NAME]" at bounding box center [1102, 21] width 155 height 25
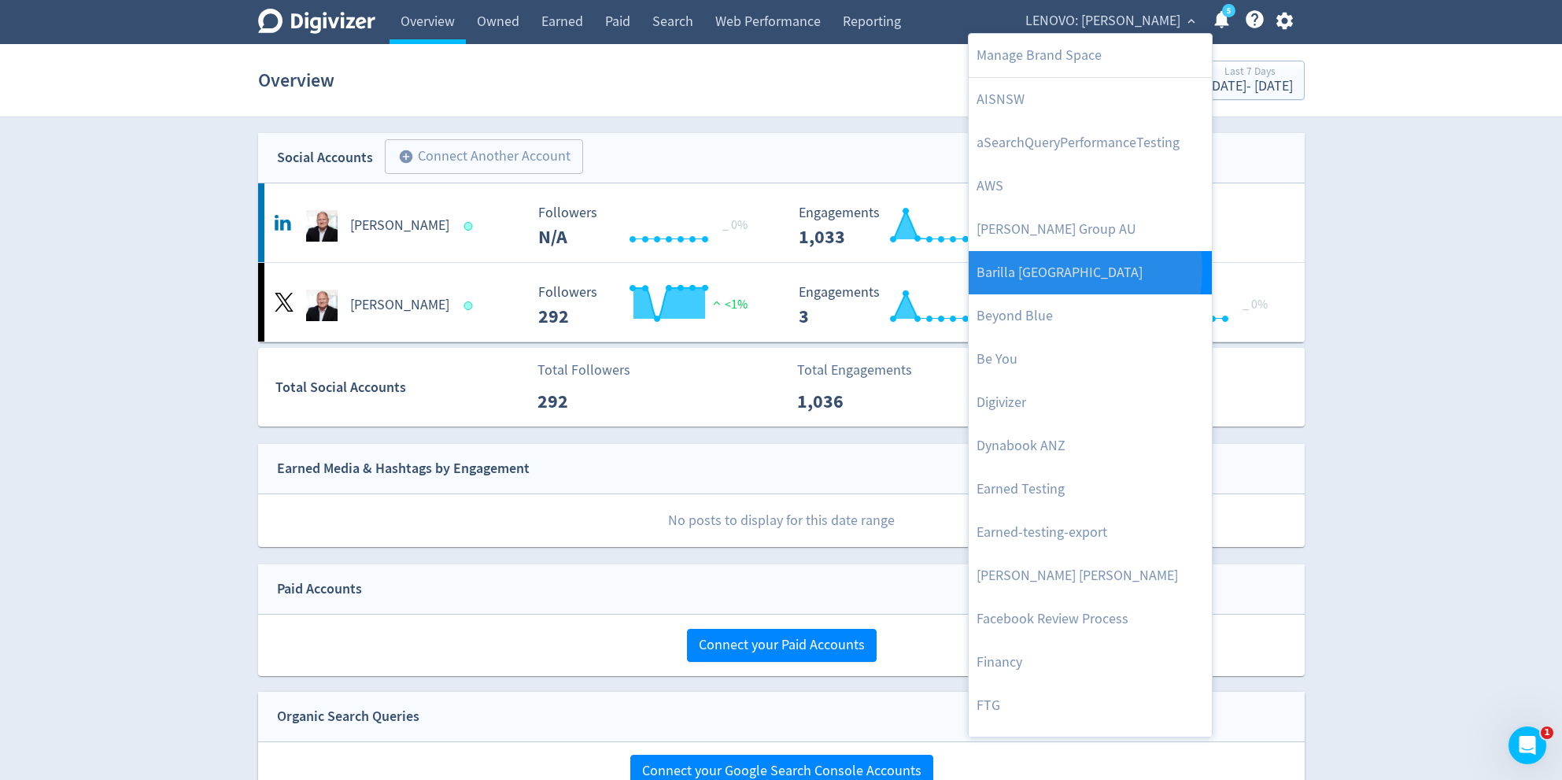
click at [1055, 269] on link "Barilla [GEOGRAPHIC_DATA]" at bounding box center [1090, 272] width 243 height 43
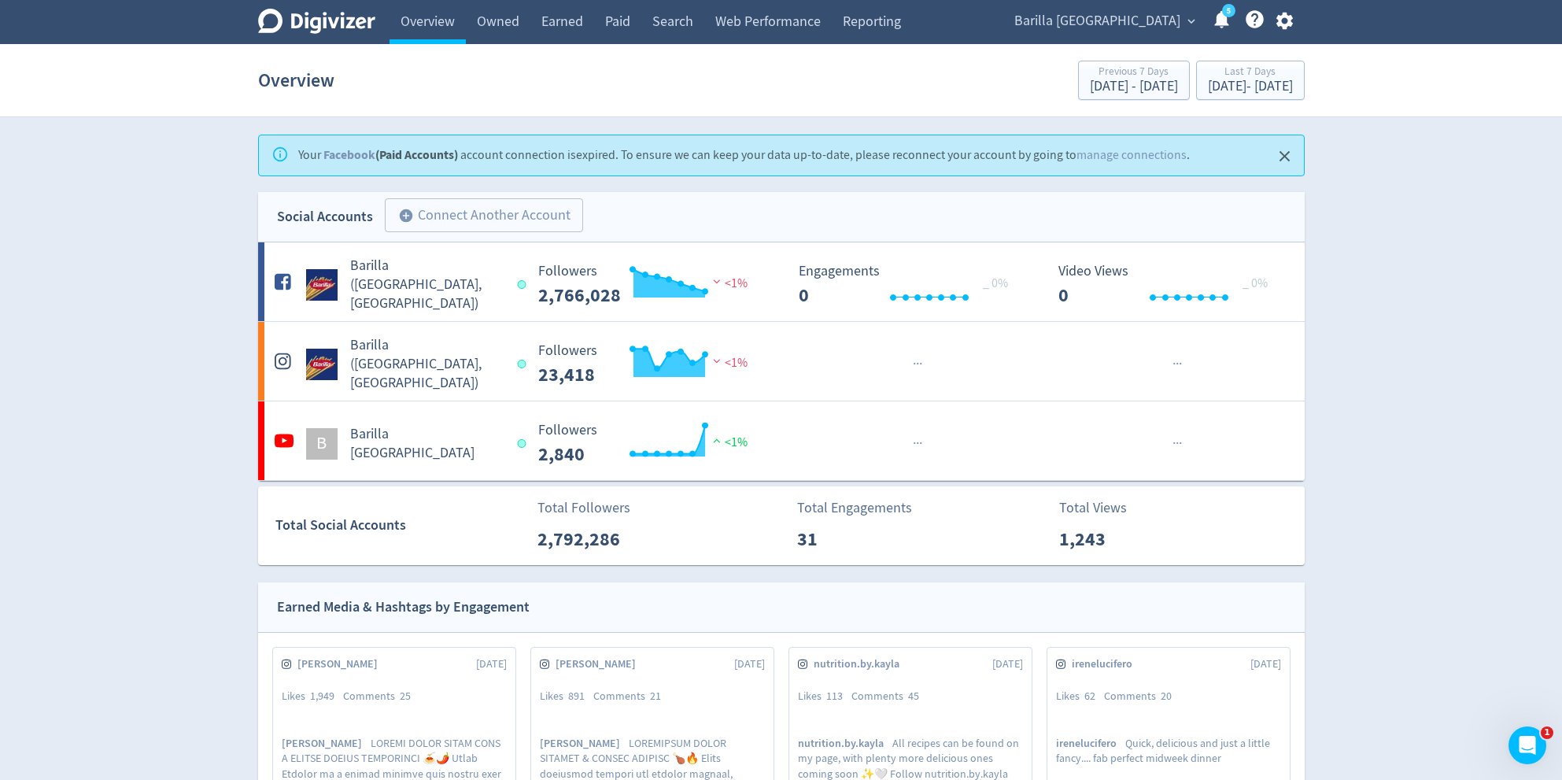
click at [1129, 34] on div "Barilla Australia expand_more 5 Help Center - Searchable support on using Digiv…" at bounding box center [1151, 22] width 308 height 44
click at [1128, 23] on span "Barilla [GEOGRAPHIC_DATA]" at bounding box center [1097, 21] width 166 height 25
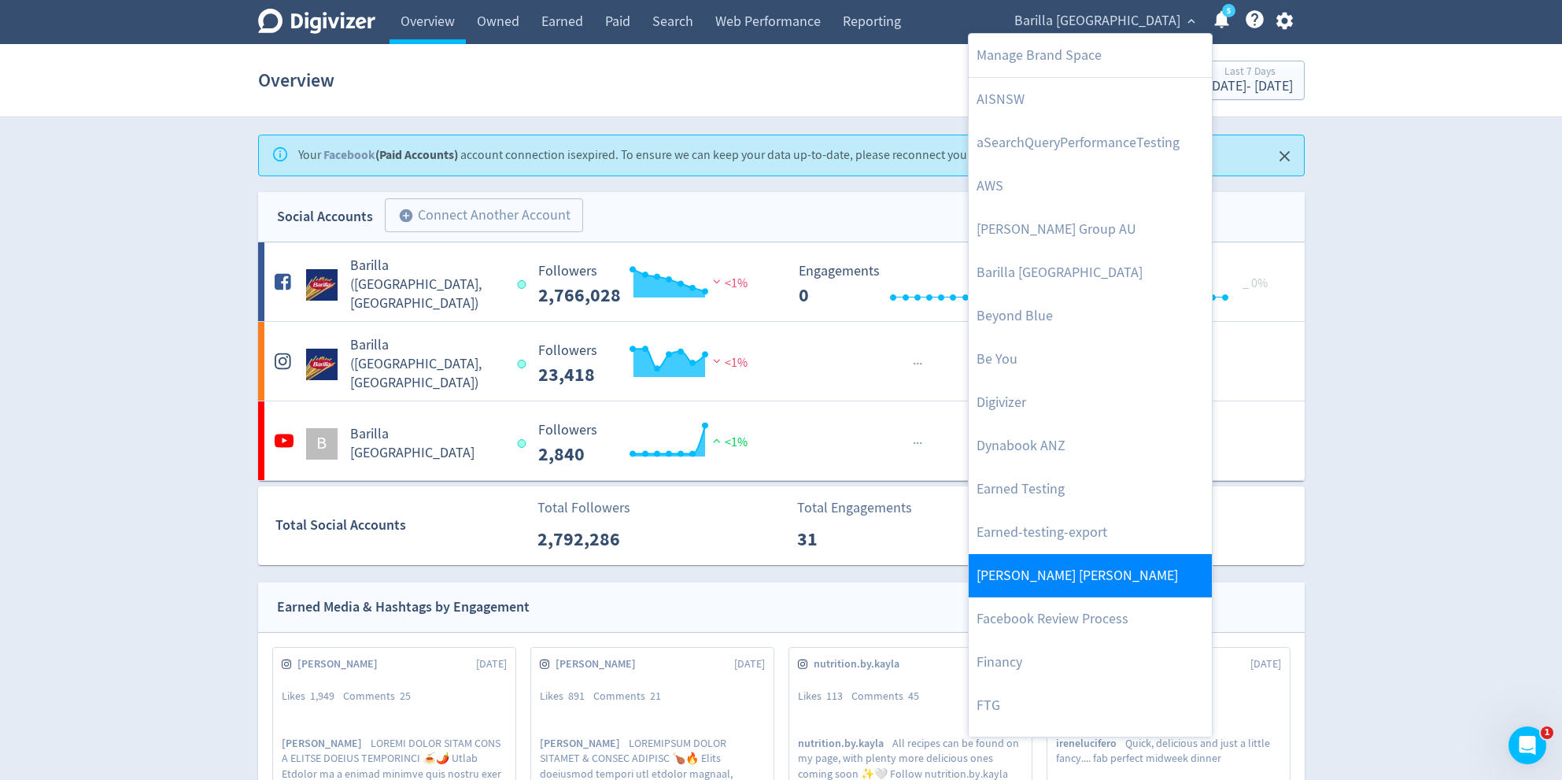
click at [1085, 360] on link "[PERSON_NAME] [PERSON_NAME]" at bounding box center [1090, 575] width 243 height 43
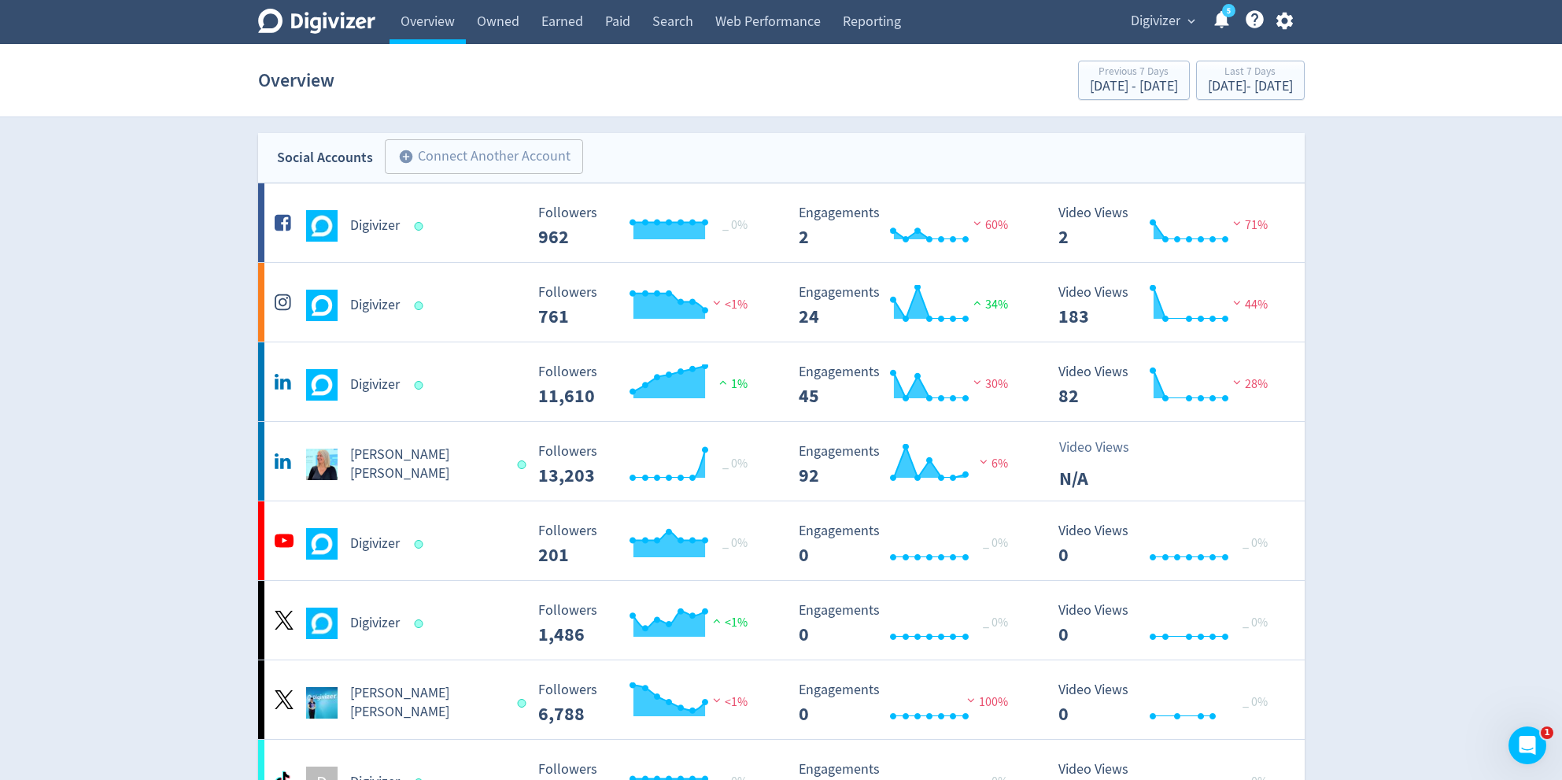
click at [1172, 29] on span "Digivizer" at bounding box center [1156, 21] width 50 height 25
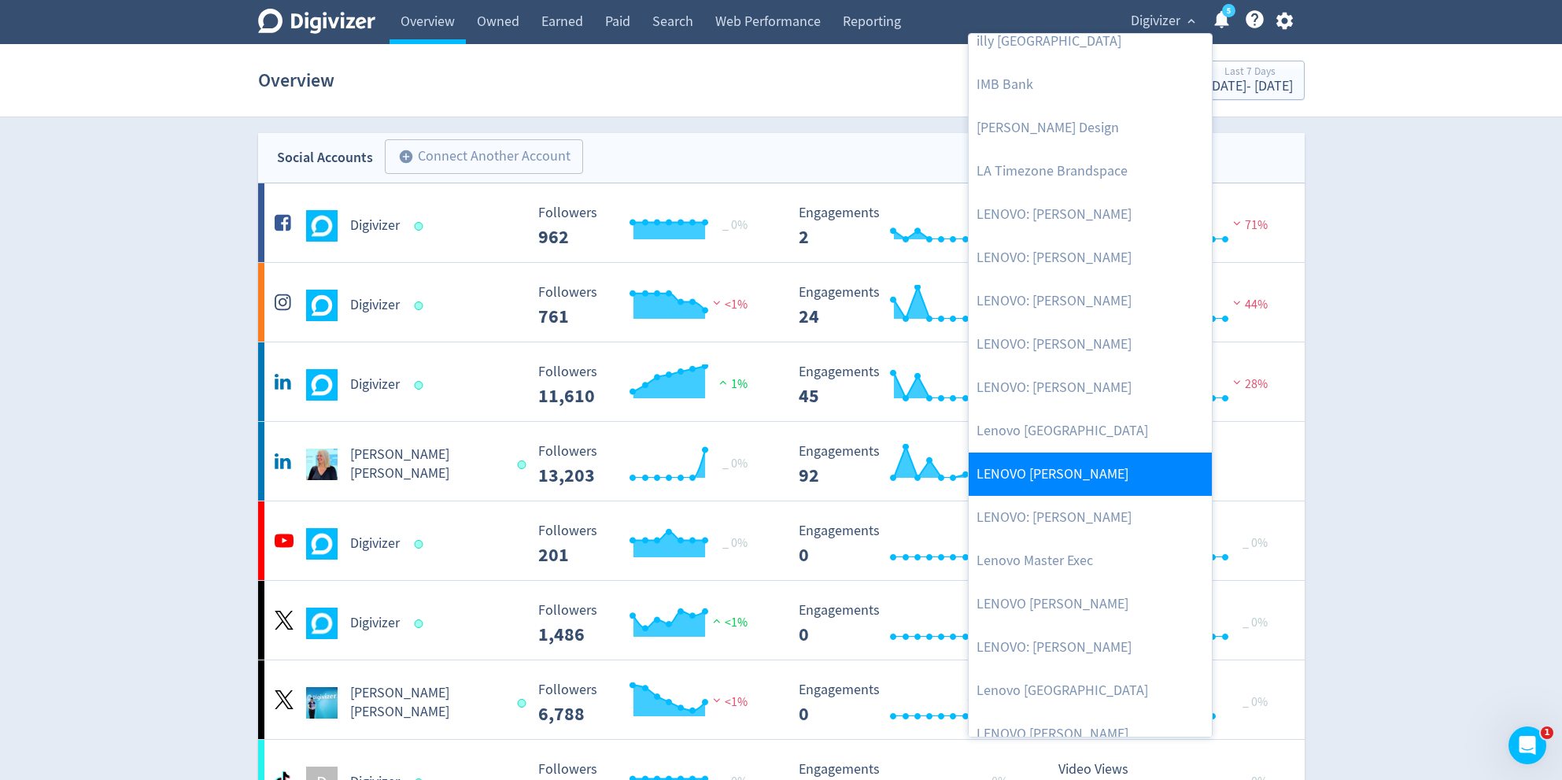
scroll to position [835, 0]
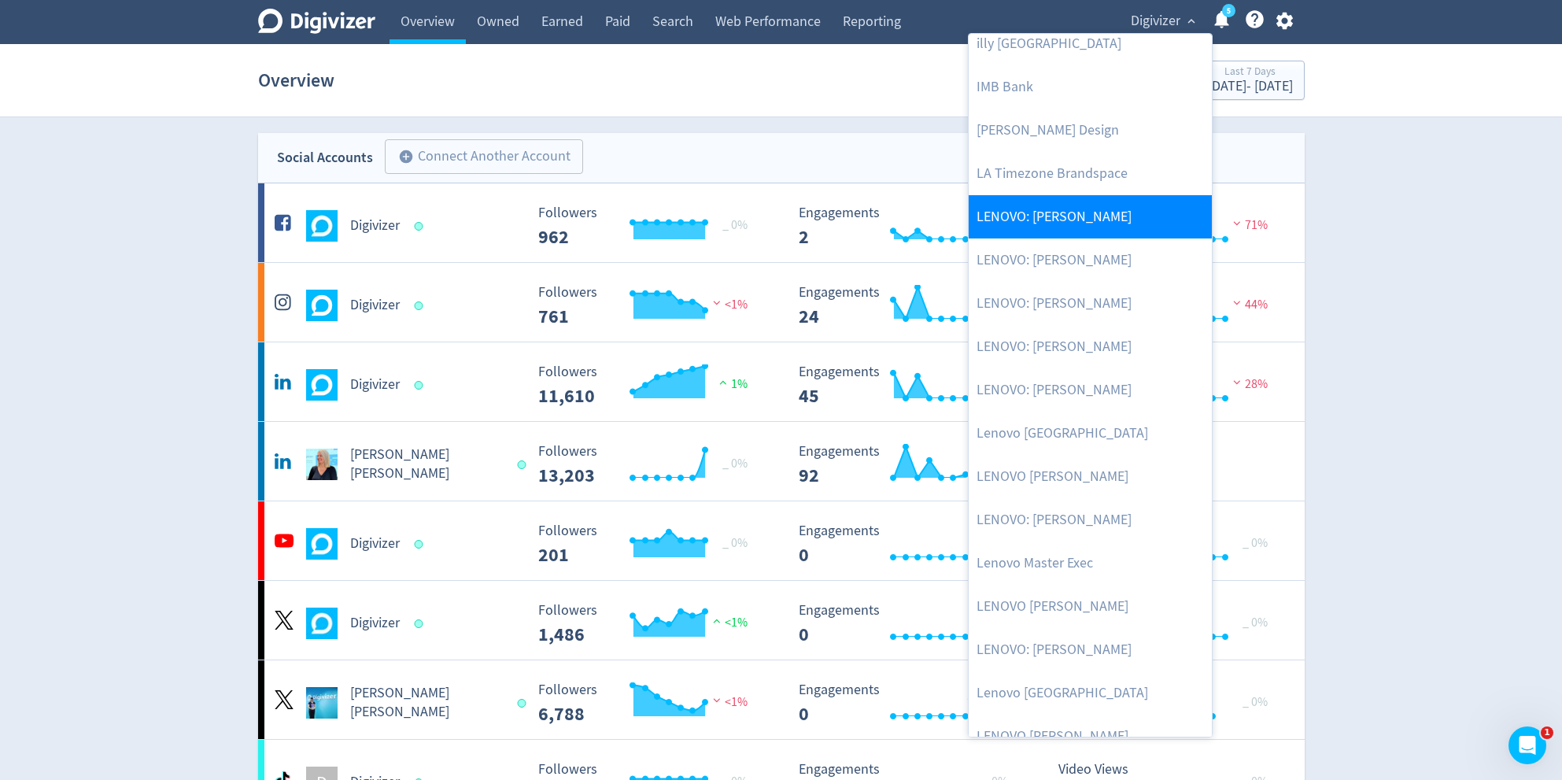
click at [1103, 216] on link "LENOVO: [PERSON_NAME]" at bounding box center [1090, 216] width 243 height 43
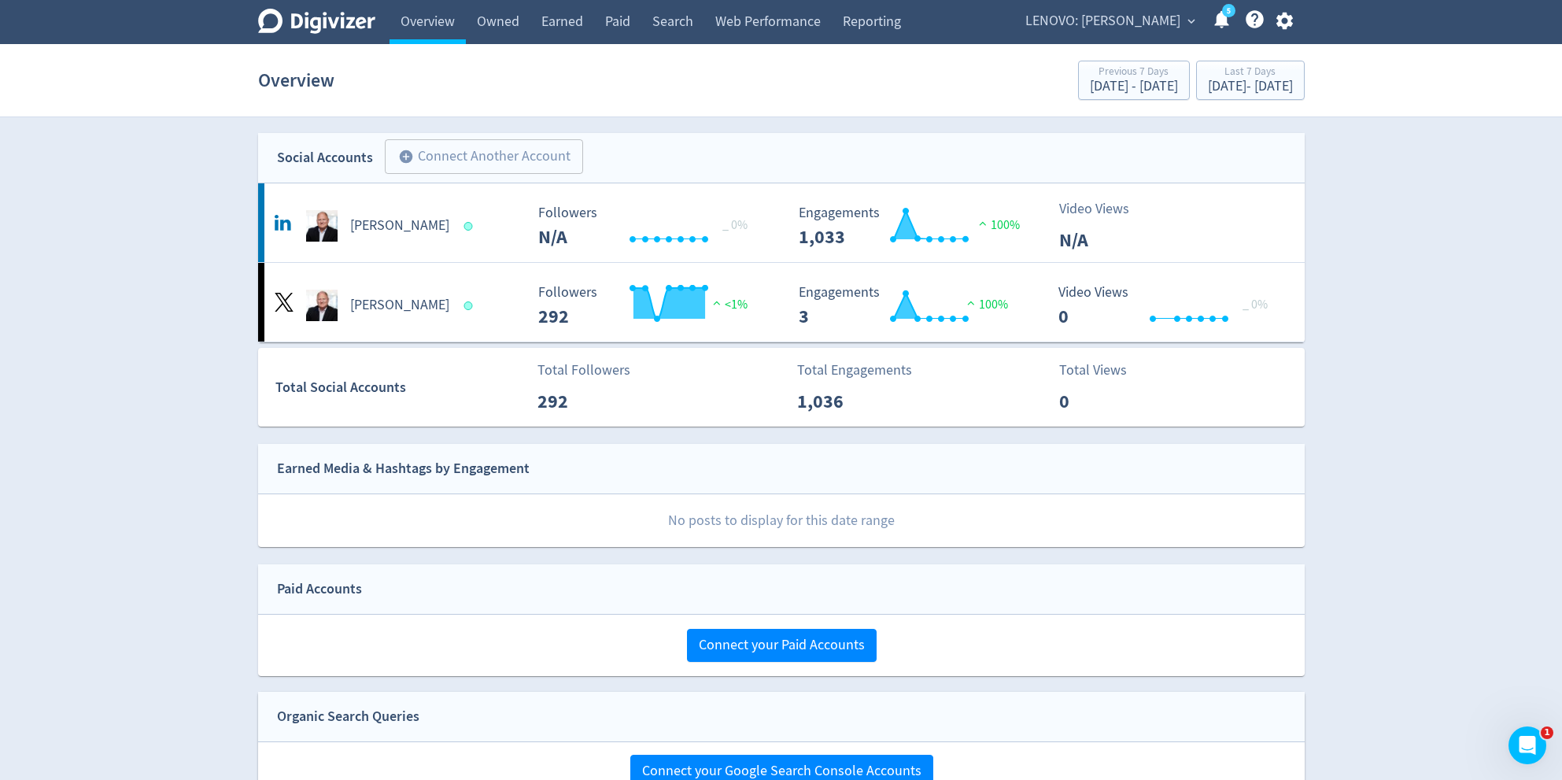
click at [1180, 15] on button "LENOVO: Daryl Cromer expand_more" at bounding box center [1109, 21] width 179 height 25
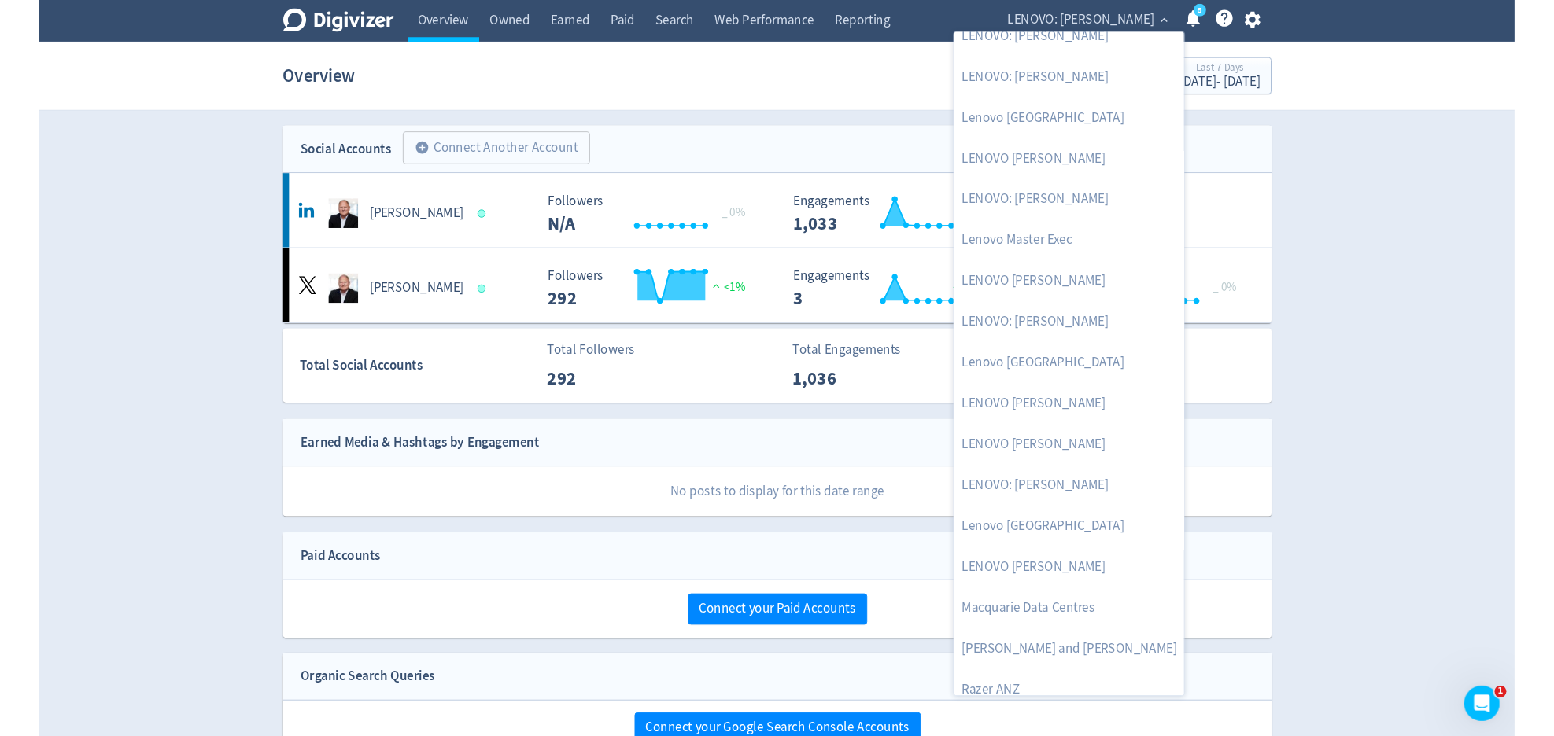
scroll to position [1224, 0]
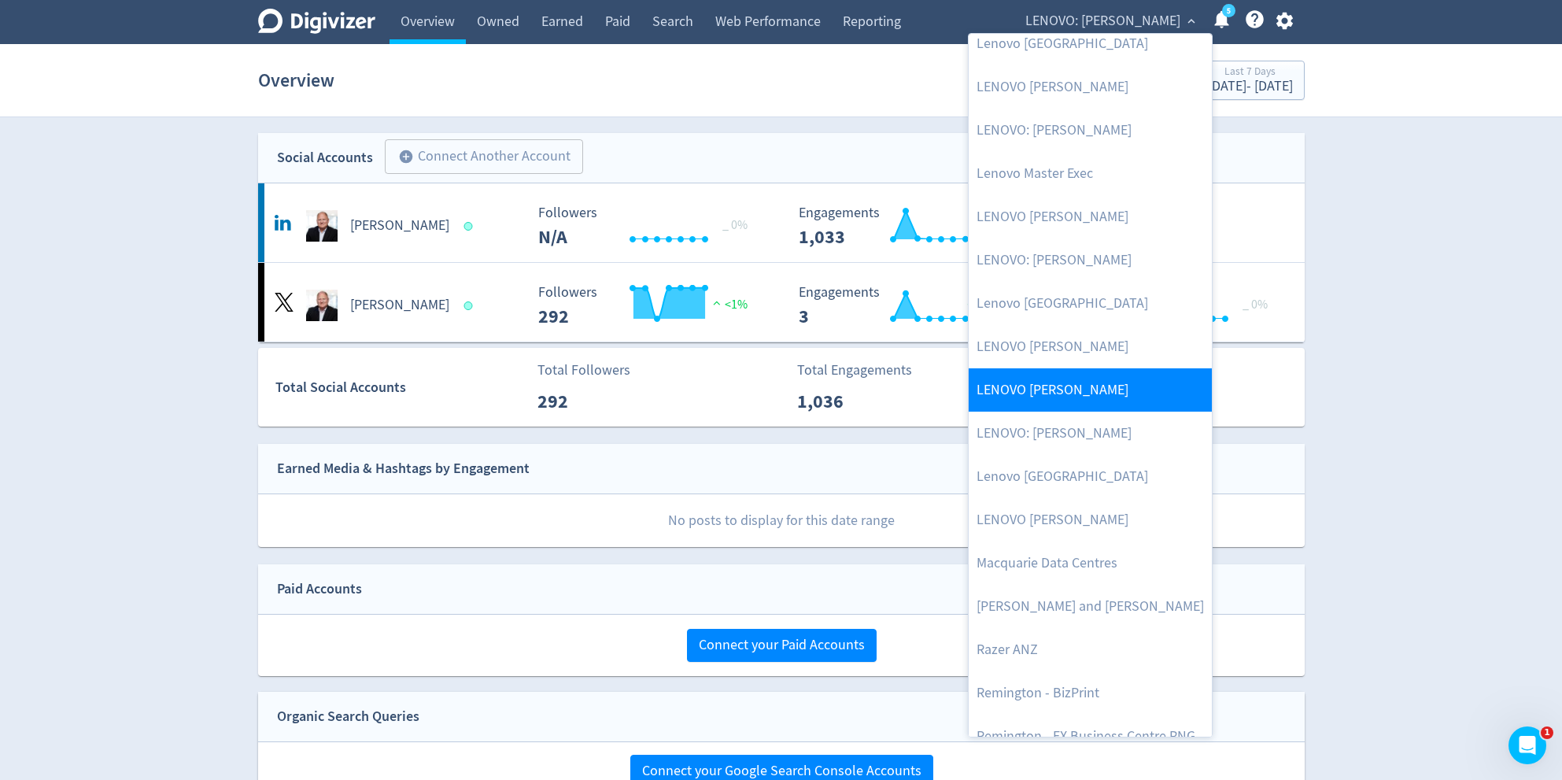
click at [1075, 397] on link "LENOVO [PERSON_NAME]" at bounding box center [1090, 389] width 243 height 43
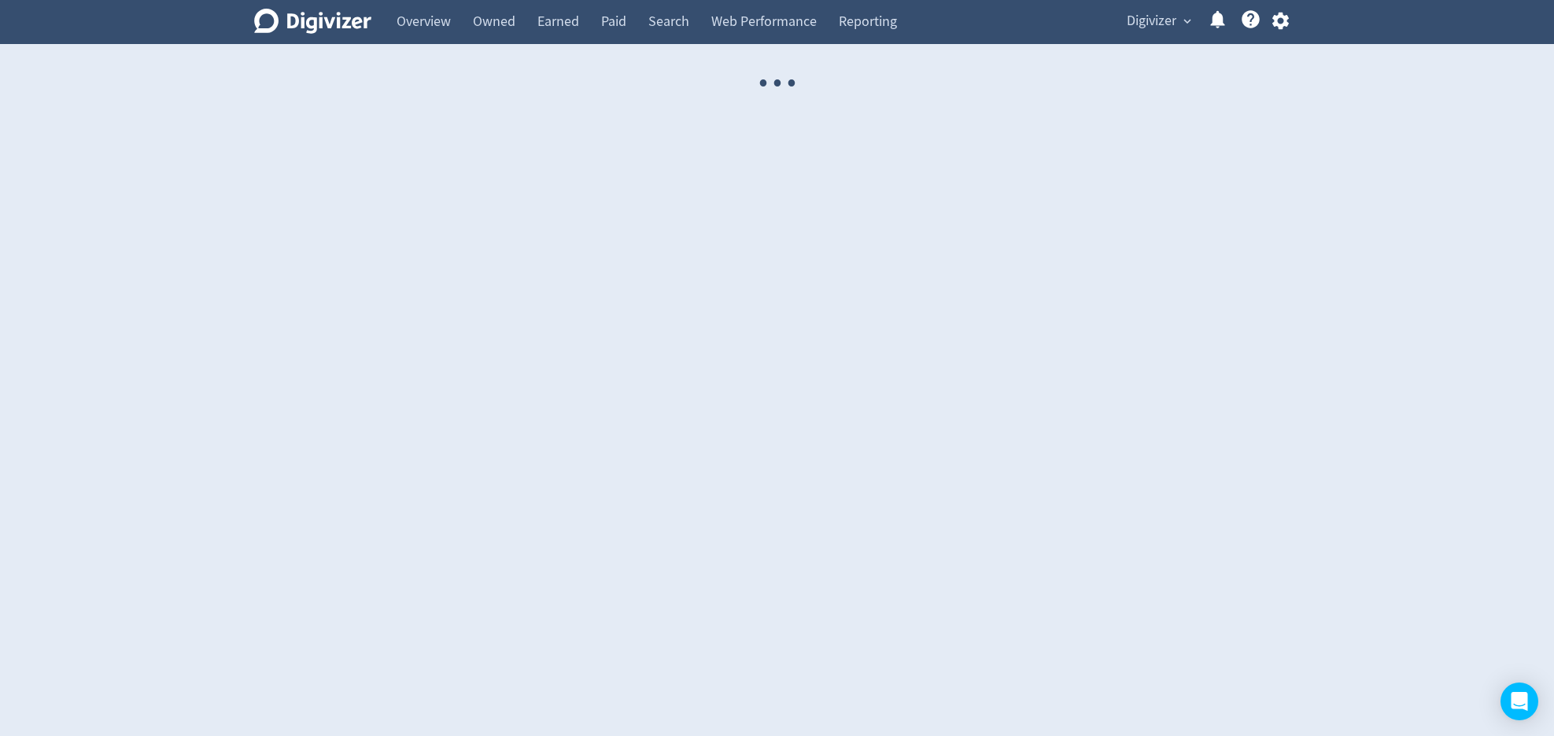
select select "USER"
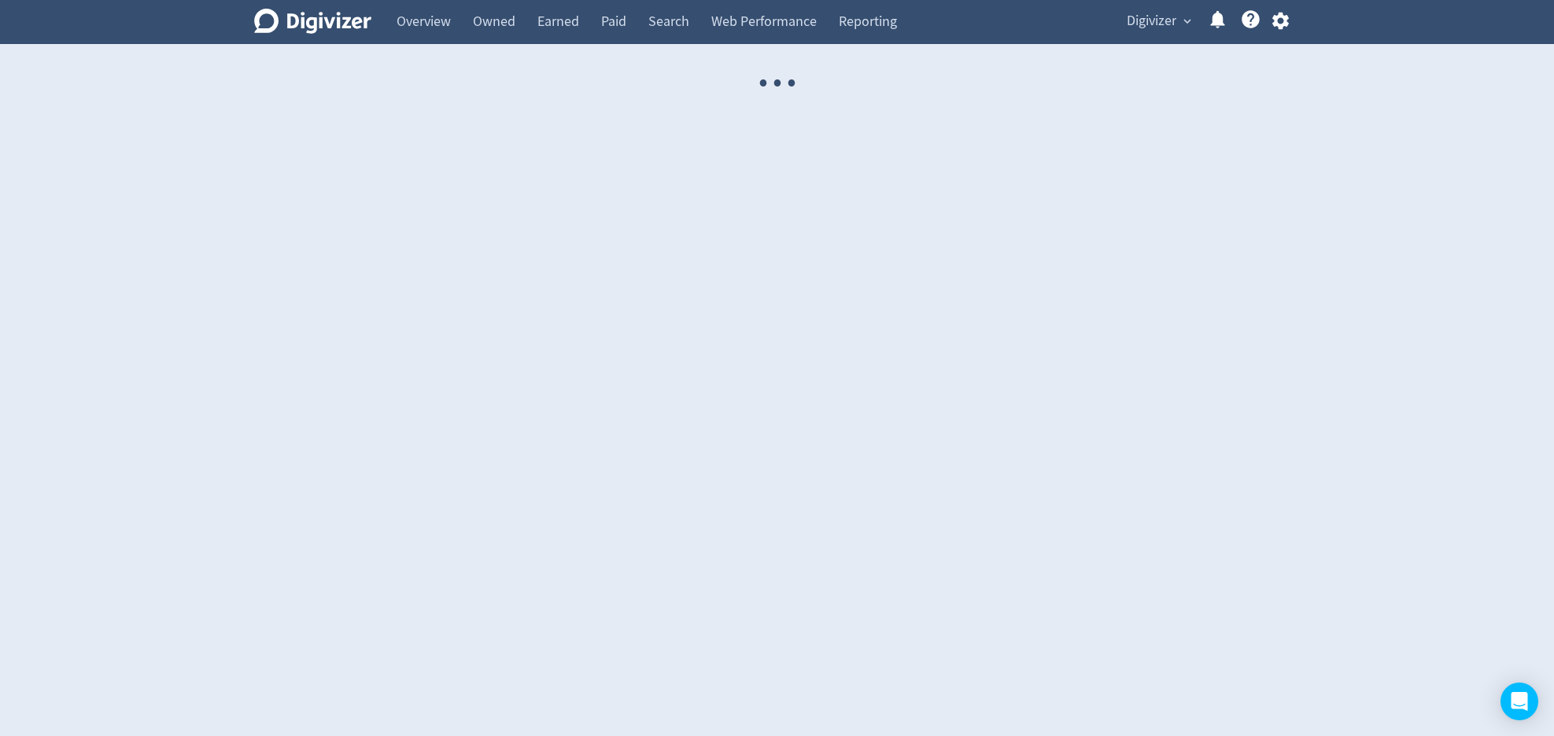
select select "USER"
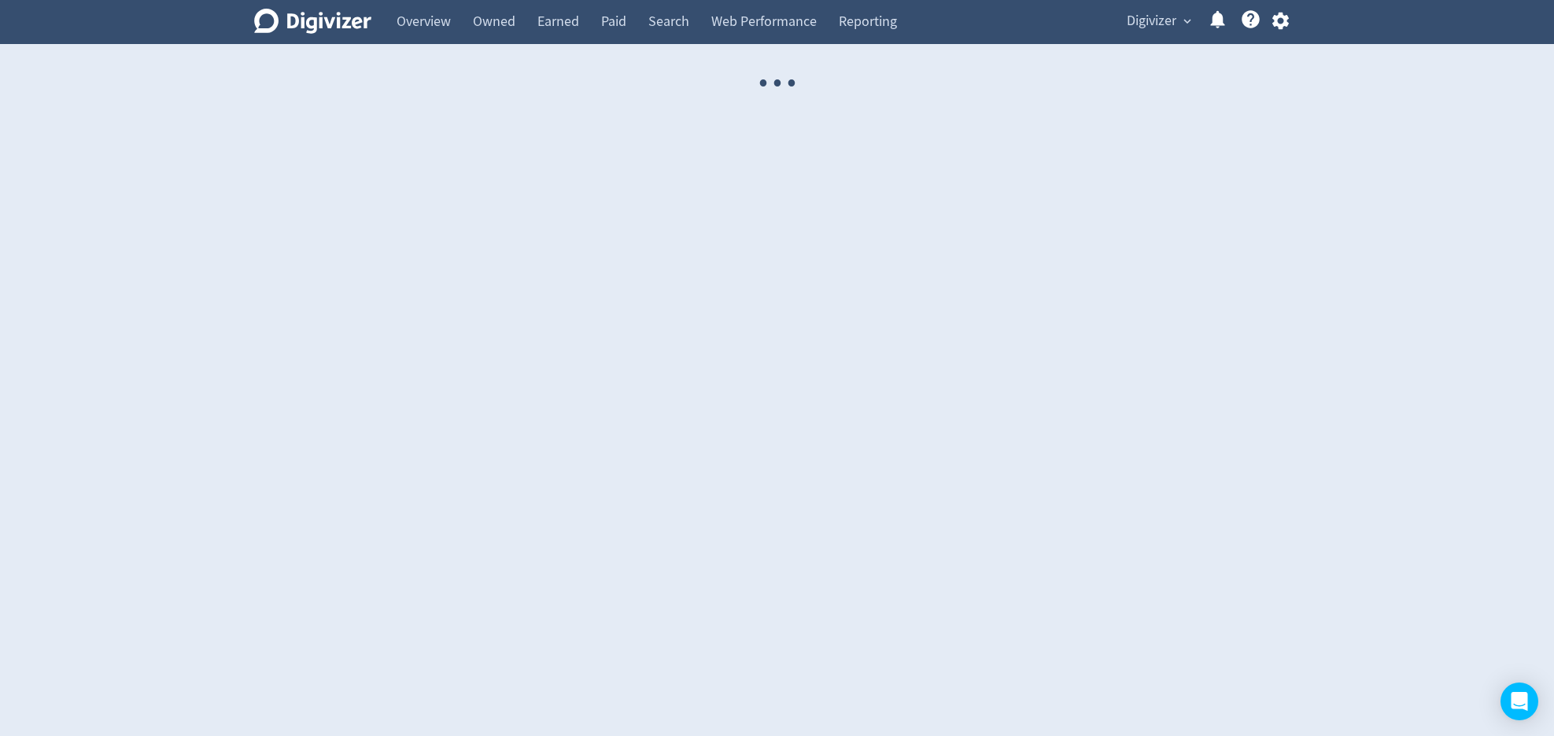
select select "USER"
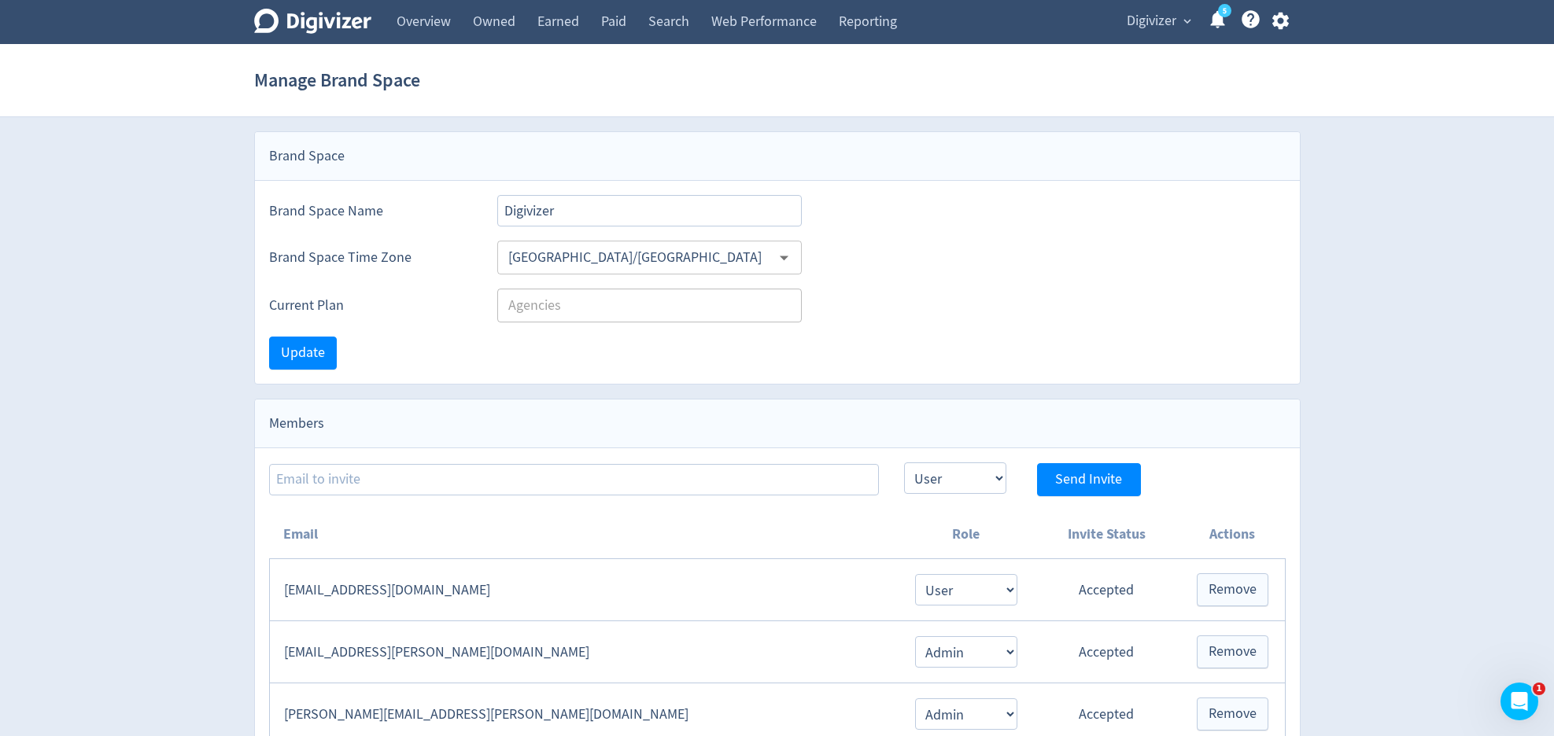
click at [1278, 27] on icon "button" at bounding box center [1280, 20] width 21 height 21
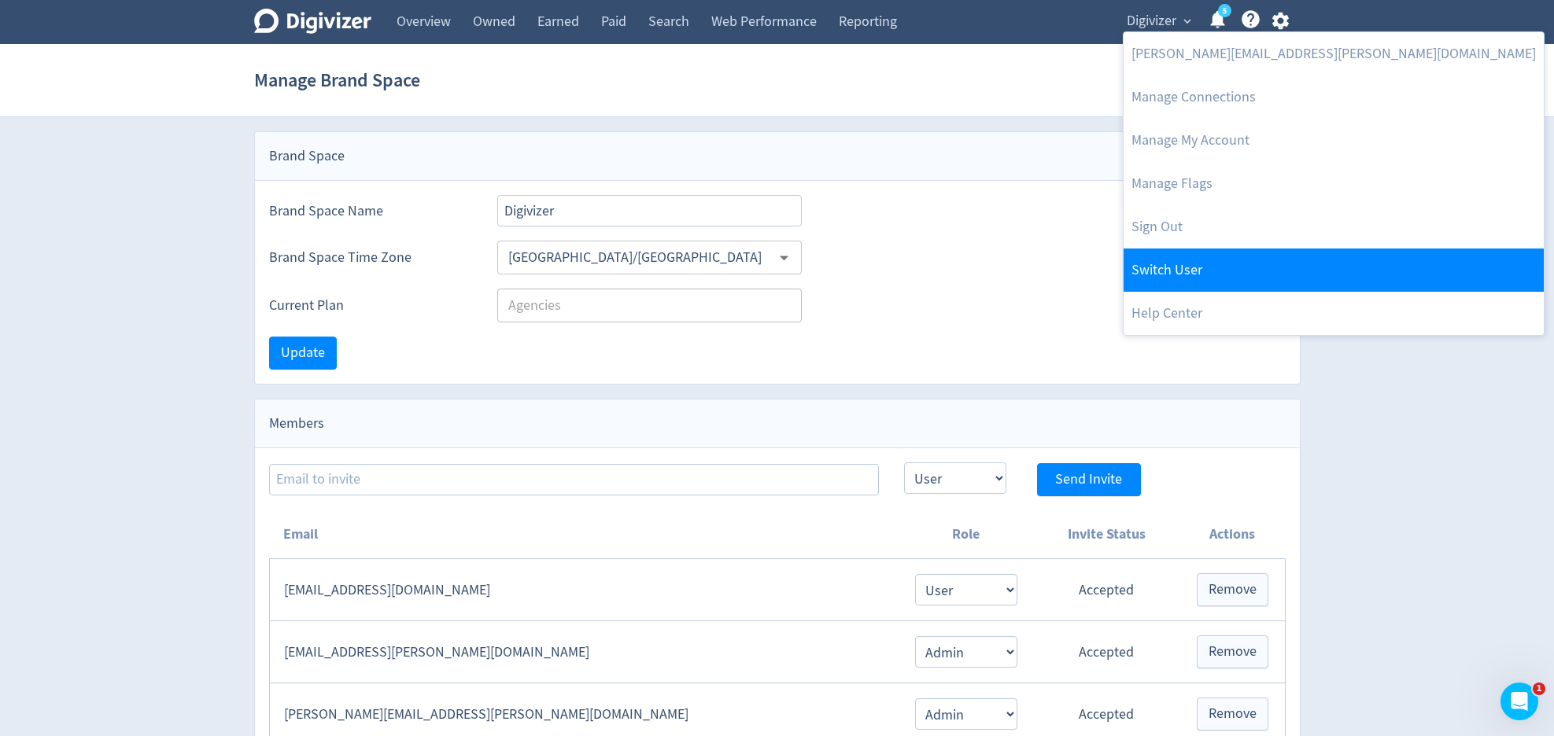
click at [1196, 257] on link "Switch User" at bounding box center [1334, 270] width 420 height 43
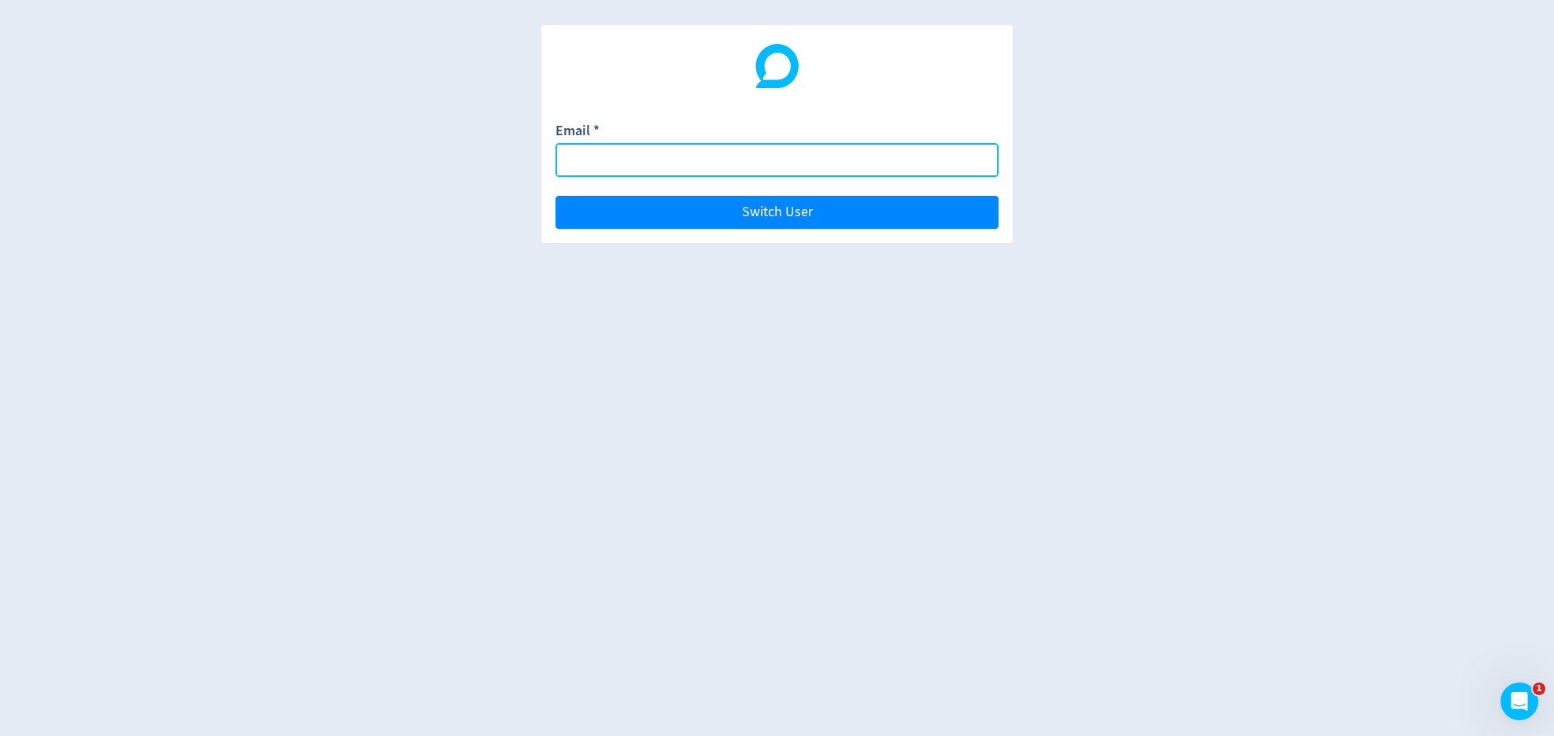
click at [849, 163] on input "Email *" at bounding box center [776, 160] width 443 height 34
paste input "[PERSON_NAME][EMAIL_ADDRESS][DOMAIN_NAME]"
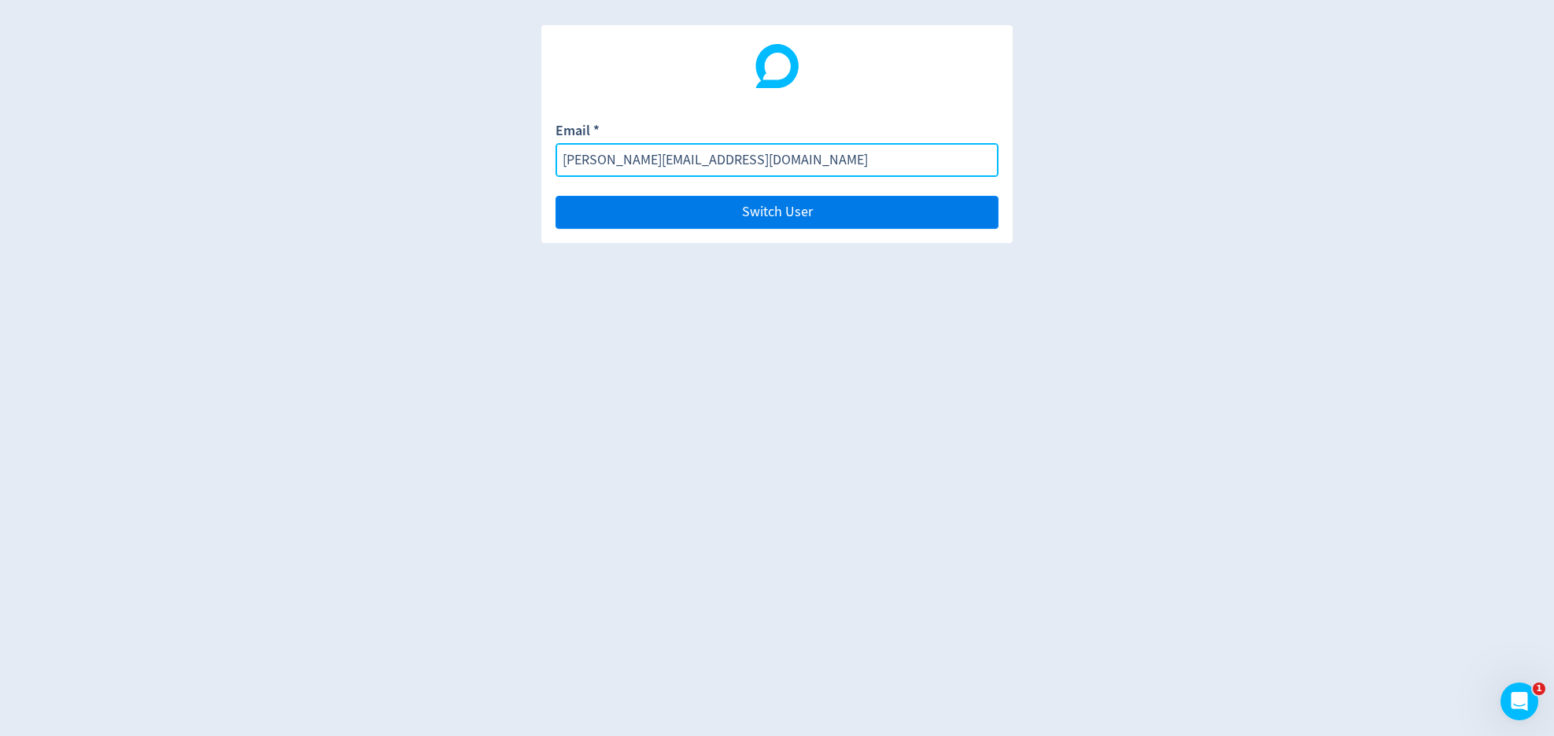
type input "[PERSON_NAME][EMAIL_ADDRESS][DOMAIN_NAME]"
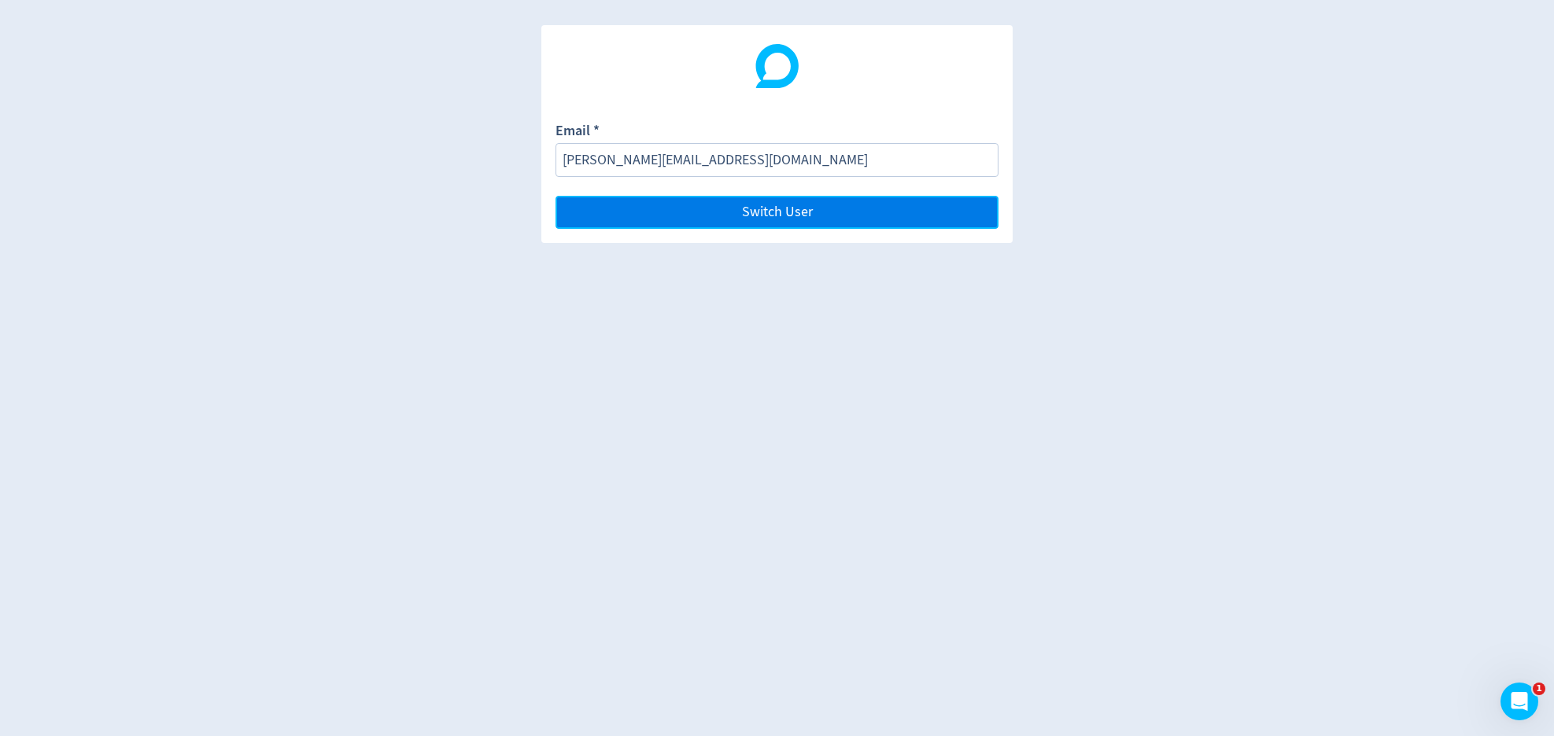
click at [868, 210] on button "Switch User" at bounding box center [776, 212] width 443 height 33
